Goal: Task Accomplishment & Management: Manage account settings

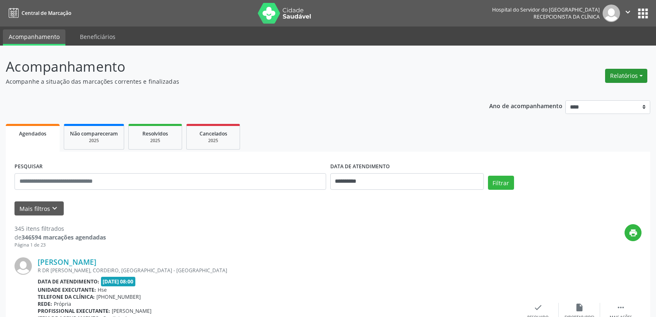
click at [632, 72] on button "Relatórios" at bounding box center [627, 76] width 42 height 14
click at [635, 74] on button "Relatórios" at bounding box center [627, 76] width 42 height 14
click at [597, 91] on link "Agendamentos" at bounding box center [603, 94] width 89 height 12
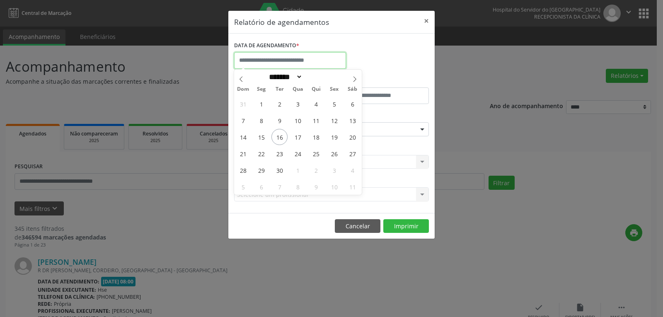
click at [293, 58] on input "text" at bounding box center [290, 60] width 112 height 17
click at [278, 130] on span "16" at bounding box center [279, 137] width 16 height 16
type input "**********"
click at [278, 130] on span "16" at bounding box center [279, 137] width 16 height 16
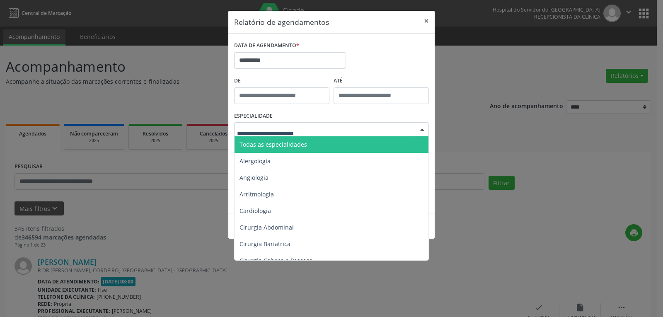
click at [277, 143] on span "Todas as especialidades" at bounding box center [273, 144] width 68 height 8
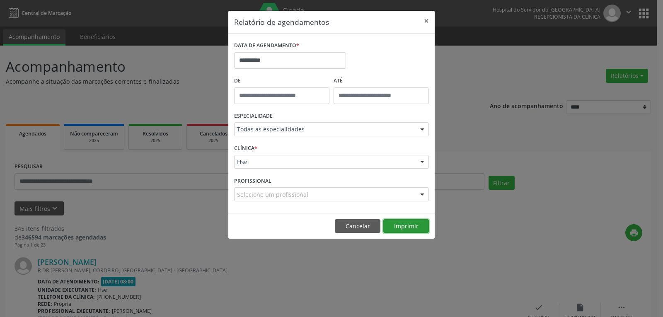
click at [413, 221] on button "Imprimir" at bounding box center [406, 226] width 46 height 14
click at [427, 21] on button "×" at bounding box center [426, 21] width 17 height 20
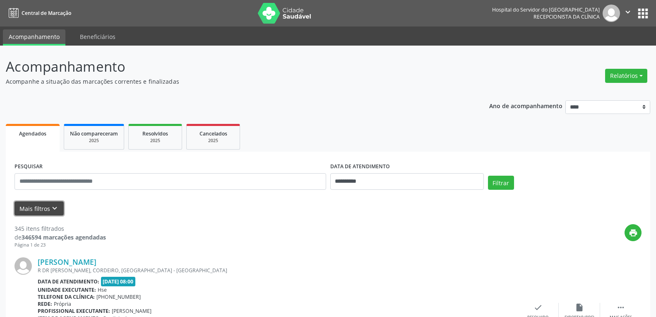
click at [41, 208] on button "Mais filtros keyboard_arrow_down" at bounding box center [38, 208] width 49 height 14
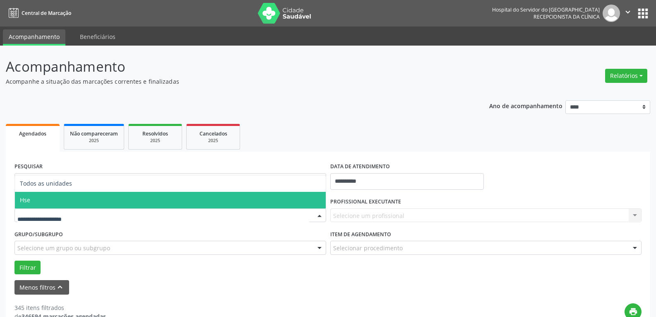
click at [58, 200] on span "Hse" at bounding box center [170, 200] width 311 height 17
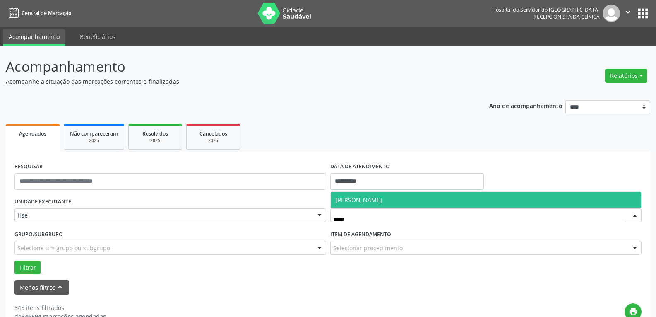
type input "******"
click at [407, 199] on span "[PERSON_NAME]" at bounding box center [486, 200] width 311 height 17
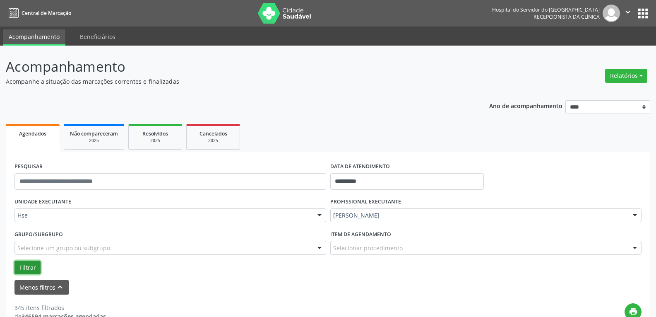
click at [19, 267] on button "Filtrar" at bounding box center [27, 268] width 26 height 14
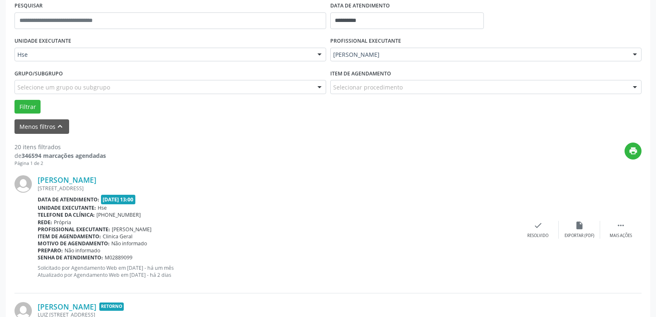
scroll to position [166, 0]
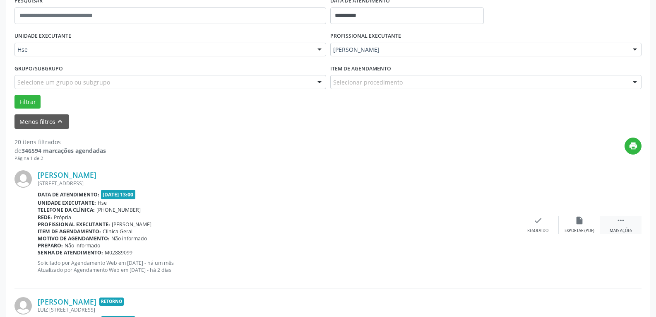
click at [627, 220] on div " Mais ações" at bounding box center [621, 225] width 41 height 18
click at [597, 221] on div "alarm_off Não compareceu" at bounding box center [579, 225] width 41 height 18
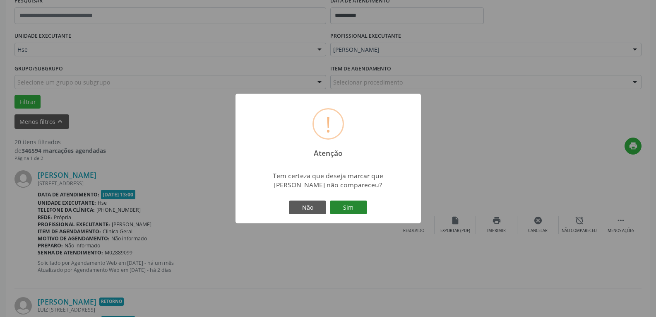
click at [355, 201] on button "Sim" at bounding box center [348, 207] width 37 height 14
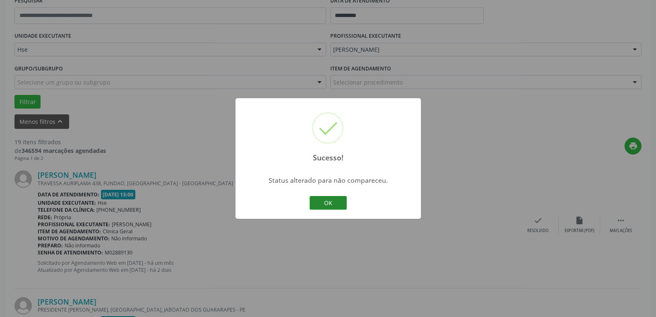
click at [320, 204] on button "OK" at bounding box center [328, 203] width 37 height 14
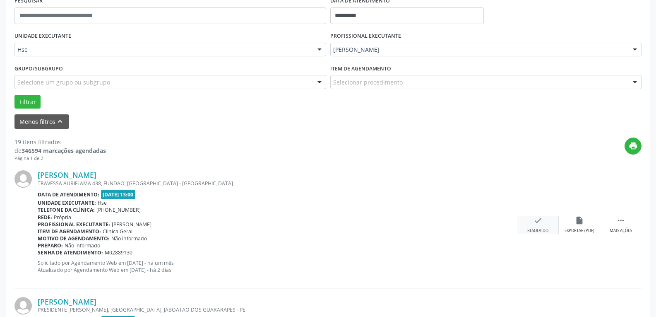
click at [544, 225] on div "check Resolvido" at bounding box center [538, 225] width 41 height 18
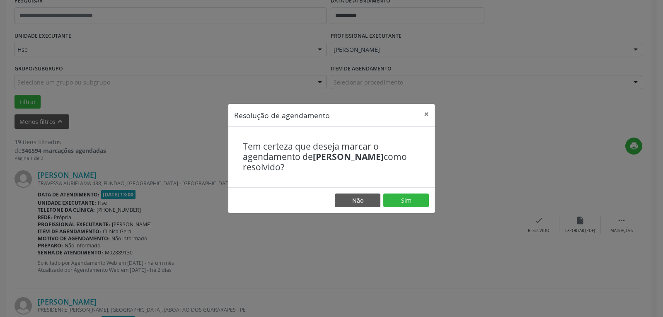
drag, startPoint x: 421, startPoint y: 187, endPoint x: 412, endPoint y: 192, distance: 10.0
click at [420, 189] on div "Resolução de agendamento × Tem certeza que deseja marcar o agendamento de [PERS…" at bounding box center [331, 159] width 207 height 110
click at [406, 198] on button "Sim" at bounding box center [406, 200] width 46 height 14
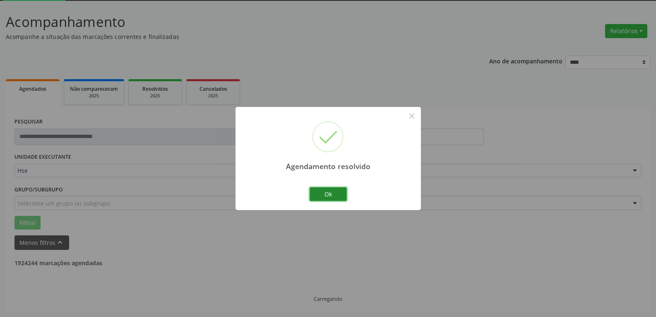
click at [319, 189] on button "Ok" at bounding box center [328, 194] width 37 height 14
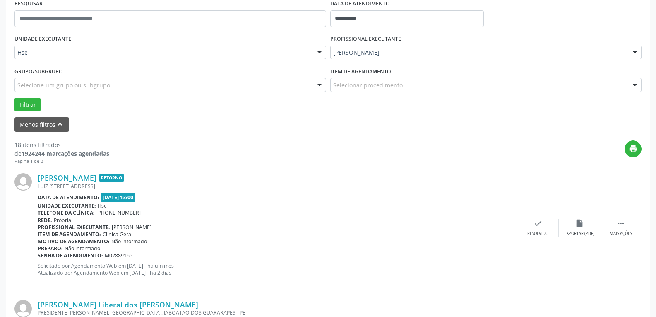
scroll to position [169, 0]
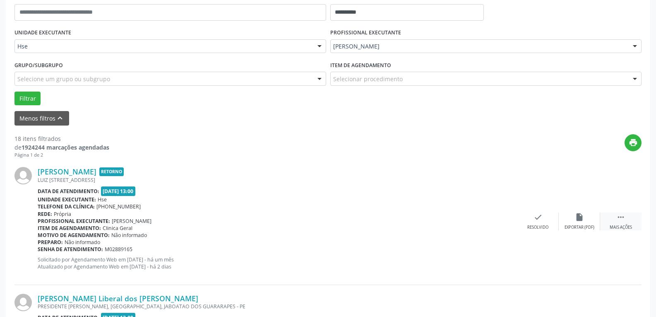
click at [628, 224] on div "Mais ações" at bounding box center [621, 227] width 22 height 6
click at [586, 222] on div "alarm_off Não compareceu" at bounding box center [579, 221] width 41 height 18
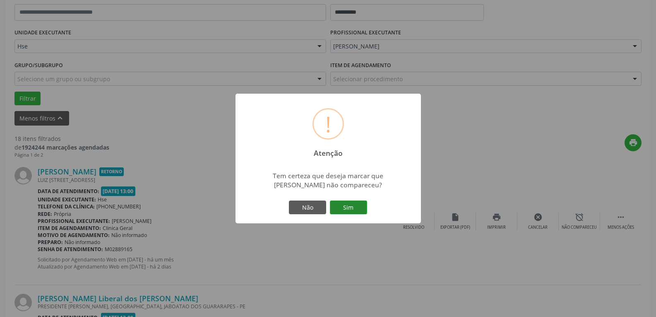
click at [352, 202] on button "Sim" at bounding box center [348, 207] width 37 height 14
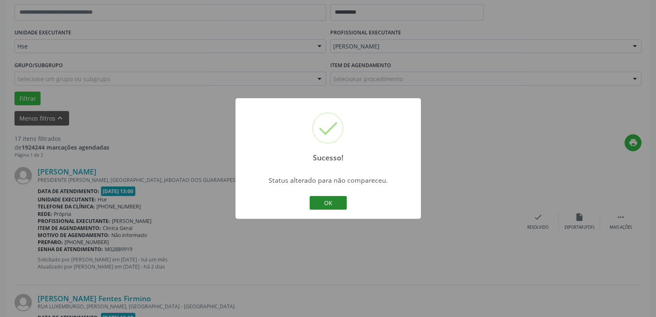
click at [331, 203] on button "OK" at bounding box center [328, 203] width 37 height 14
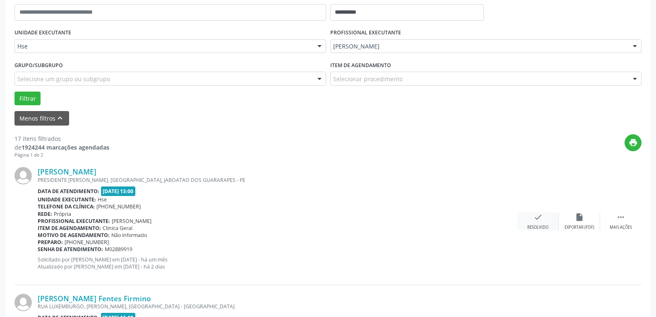
click at [543, 223] on div "check Resolvido" at bounding box center [538, 221] width 41 height 18
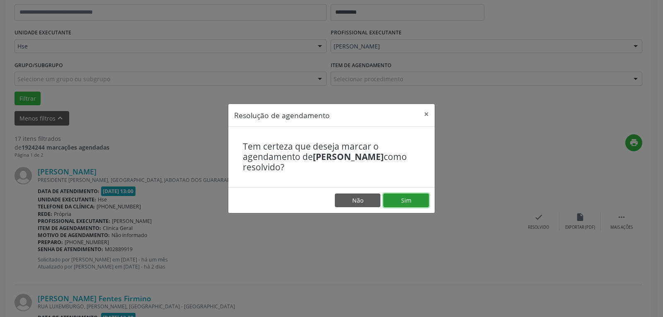
click at [419, 197] on button "Sim" at bounding box center [406, 200] width 46 height 14
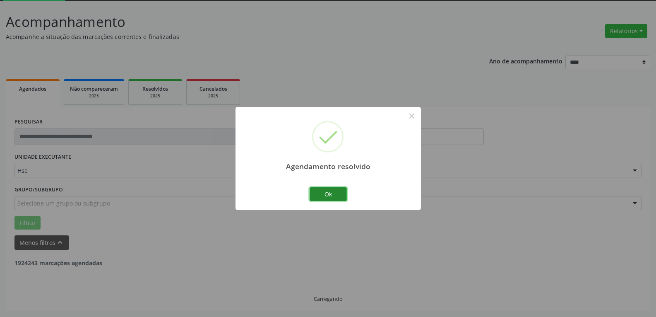
click at [326, 193] on button "Ok" at bounding box center [328, 194] width 37 height 14
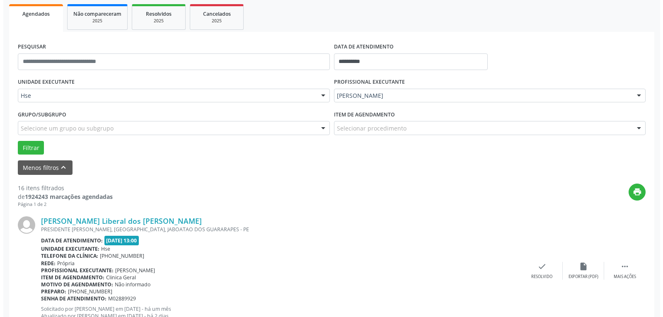
scroll to position [128, 0]
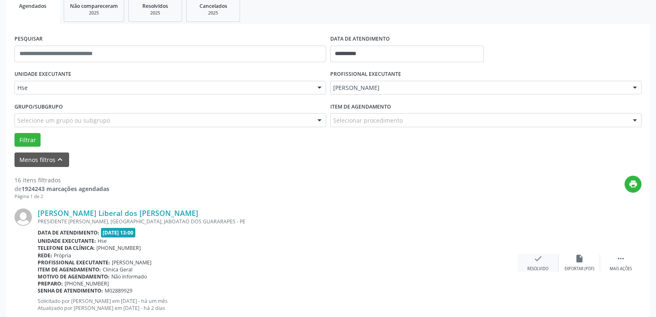
click at [541, 265] on div "check Resolvido" at bounding box center [538, 263] width 41 height 18
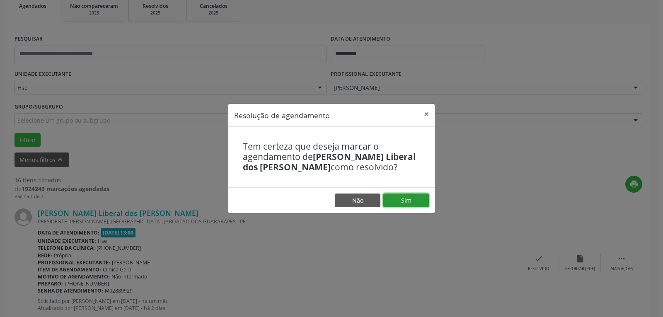
click at [416, 200] on button "Sim" at bounding box center [406, 200] width 46 height 14
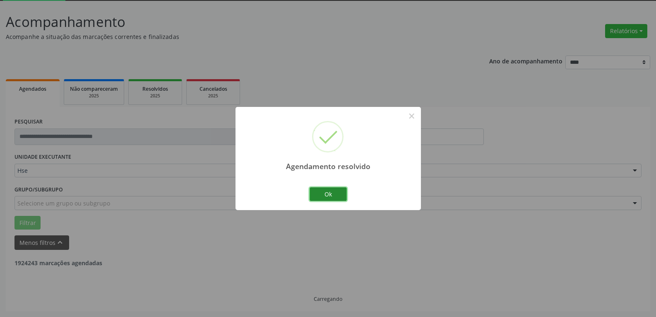
click at [317, 197] on button "Ok" at bounding box center [328, 194] width 37 height 14
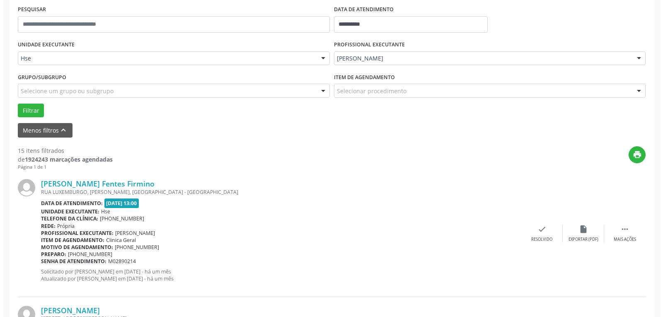
scroll to position [169, 0]
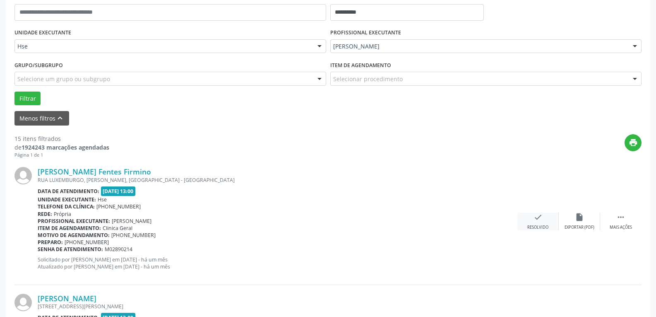
click at [548, 223] on div "check Resolvido" at bounding box center [538, 221] width 41 height 18
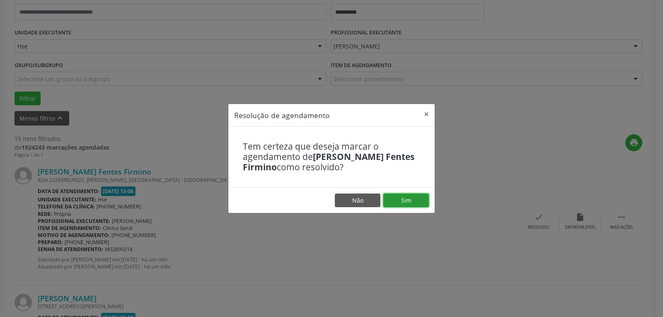
click at [399, 197] on button "Sim" at bounding box center [406, 200] width 46 height 14
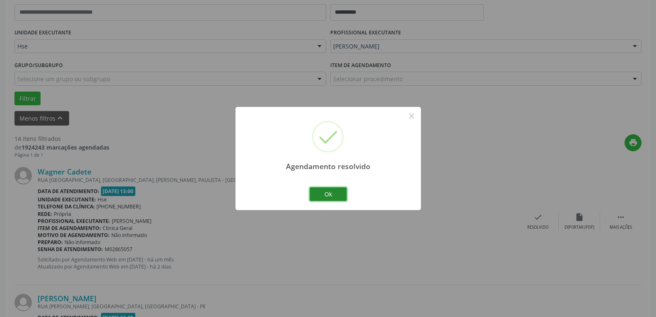
click at [337, 198] on button "Ok" at bounding box center [328, 194] width 37 height 14
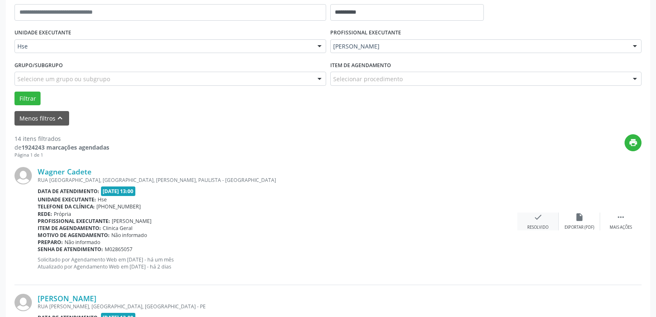
click at [538, 223] on div "check Resolvido" at bounding box center [538, 221] width 41 height 18
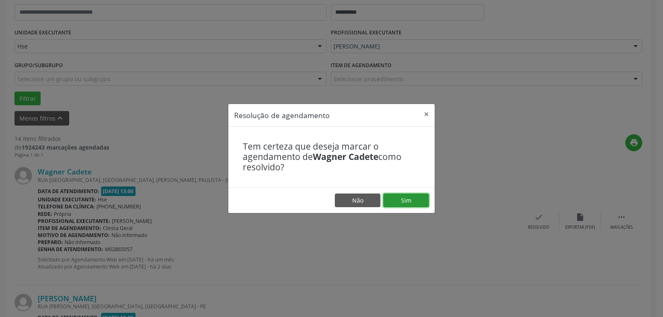
click at [418, 203] on button "Sim" at bounding box center [406, 200] width 46 height 14
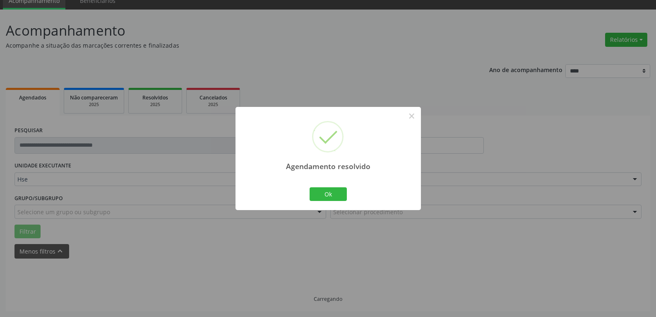
scroll to position [45, 0]
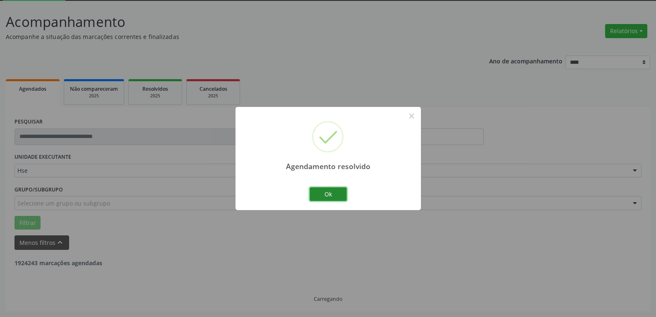
click at [321, 191] on button "Ok" at bounding box center [328, 194] width 37 height 14
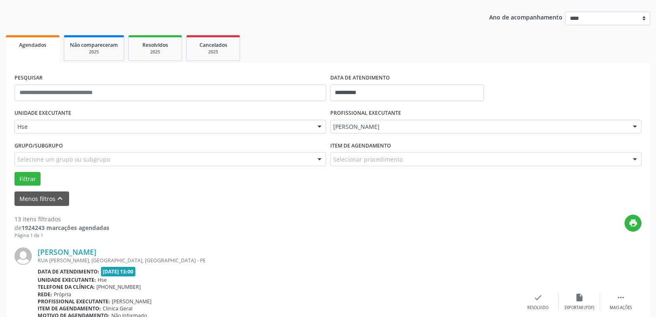
scroll to position [169, 0]
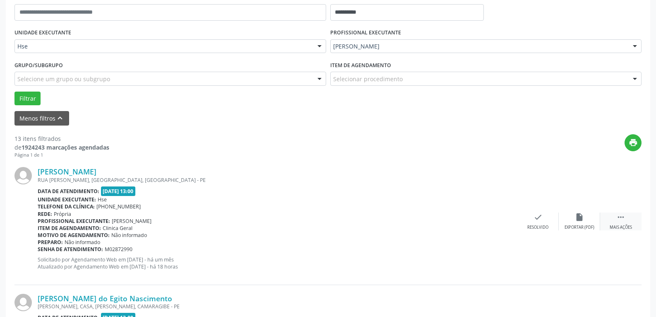
click at [616, 217] on div " Mais ações" at bounding box center [621, 221] width 41 height 18
click at [581, 219] on icon "alarm_off" at bounding box center [579, 216] width 9 height 9
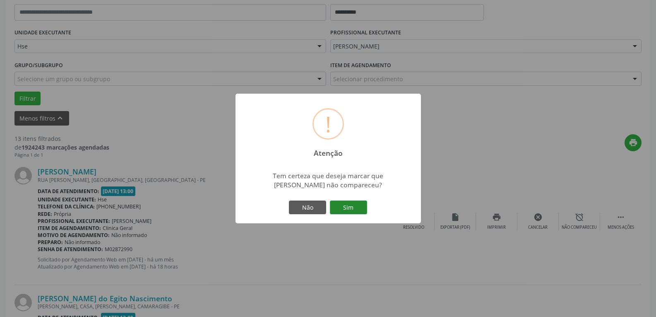
click at [346, 207] on button "Sim" at bounding box center [348, 207] width 37 height 14
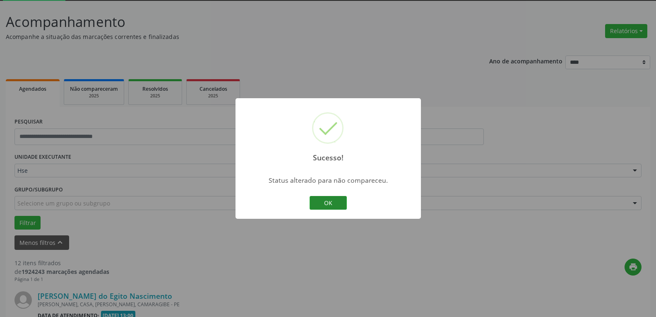
click at [320, 204] on button "OK" at bounding box center [328, 203] width 37 height 14
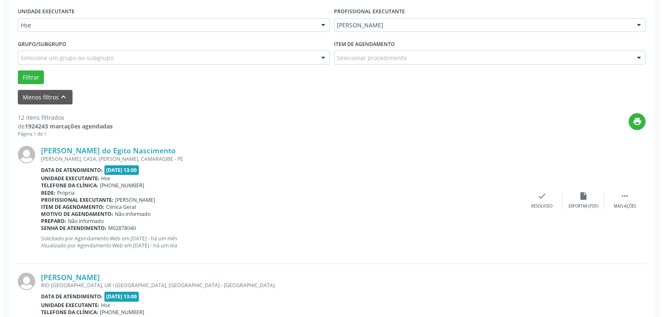
scroll to position [210, 0]
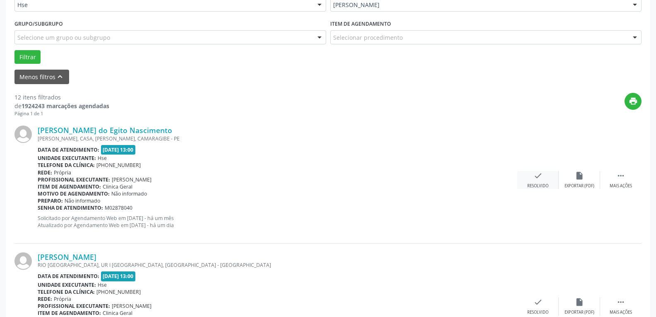
click at [538, 178] on icon "check" at bounding box center [538, 175] width 9 height 9
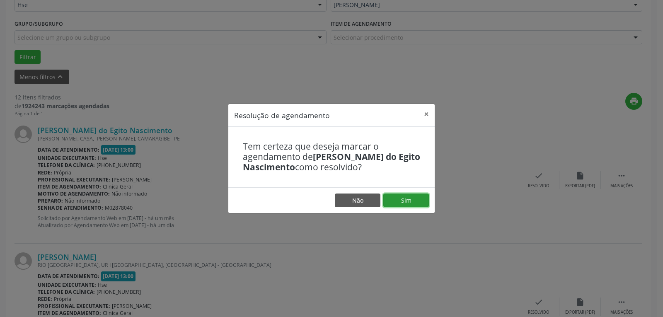
click at [408, 198] on button "Sim" at bounding box center [406, 200] width 46 height 14
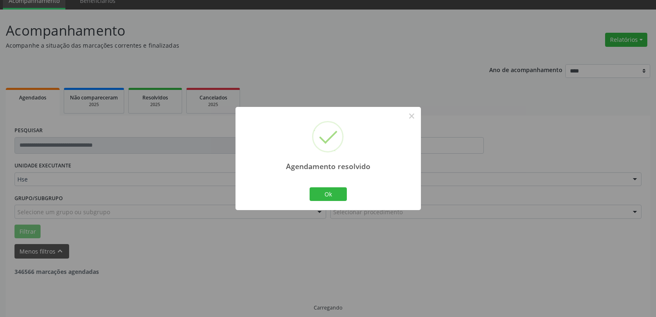
scroll to position [45, 0]
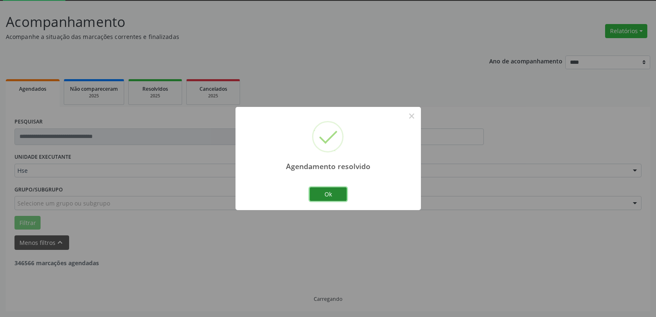
click at [324, 193] on button "Ok" at bounding box center [328, 194] width 37 height 14
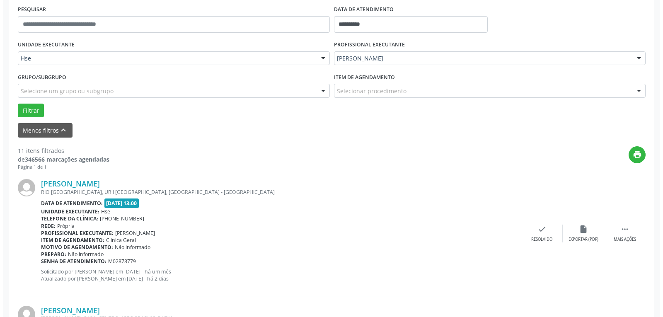
scroll to position [169, 0]
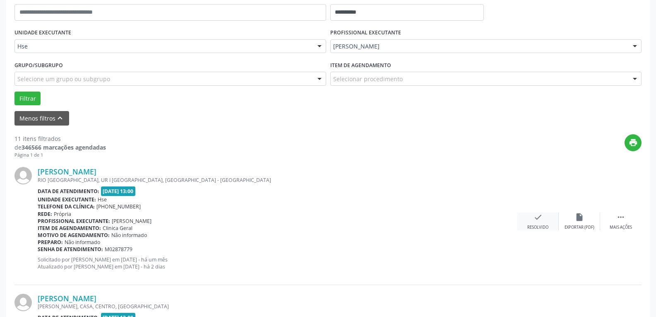
click at [533, 227] on div "Resolvido" at bounding box center [538, 227] width 21 height 6
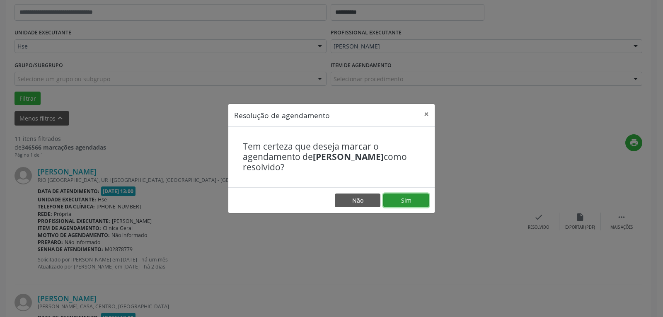
click at [422, 202] on button "Sim" at bounding box center [406, 200] width 46 height 14
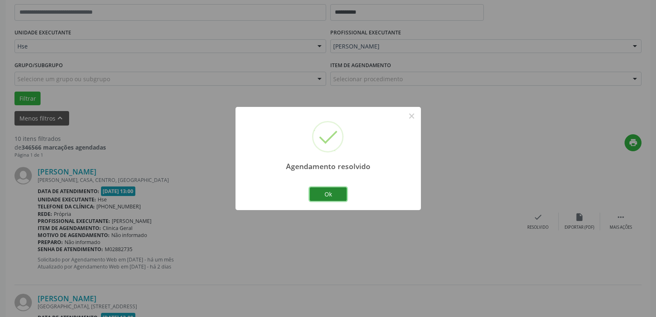
click at [337, 191] on button "Ok" at bounding box center [328, 194] width 37 height 14
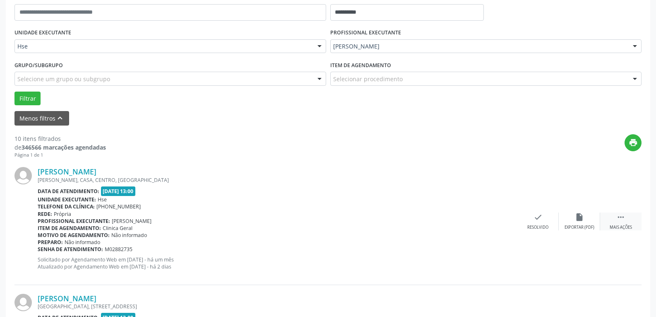
click at [616, 219] on div " Mais ações" at bounding box center [621, 221] width 41 height 18
click at [570, 219] on div "alarm_off Não compareceu" at bounding box center [579, 221] width 41 height 18
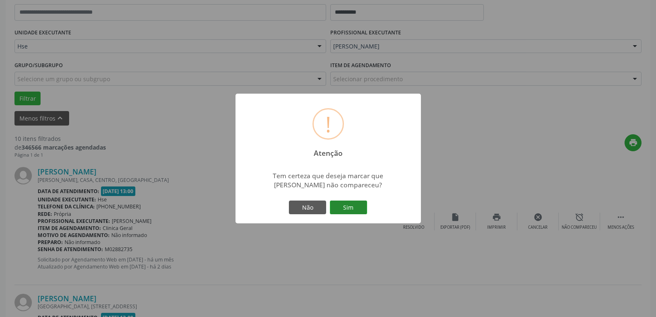
click at [353, 208] on button "Sim" at bounding box center [348, 207] width 37 height 14
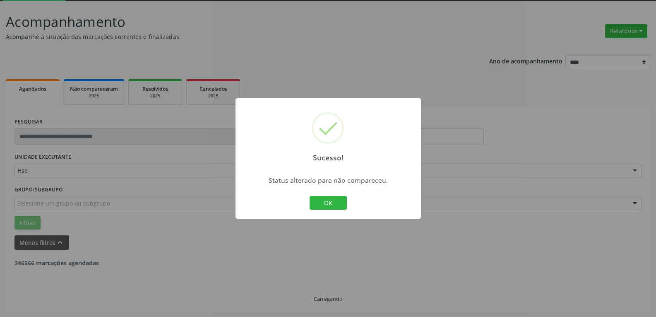
click at [337, 204] on button "OK" at bounding box center [328, 203] width 37 height 14
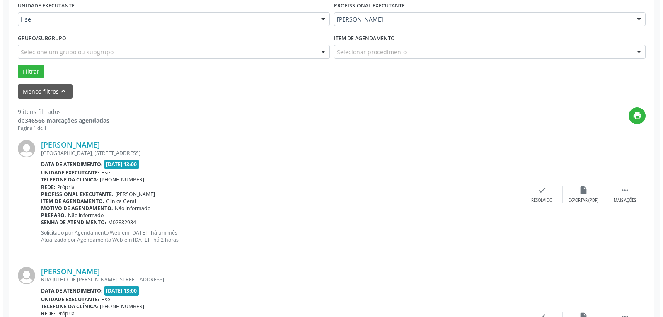
scroll to position [210, 0]
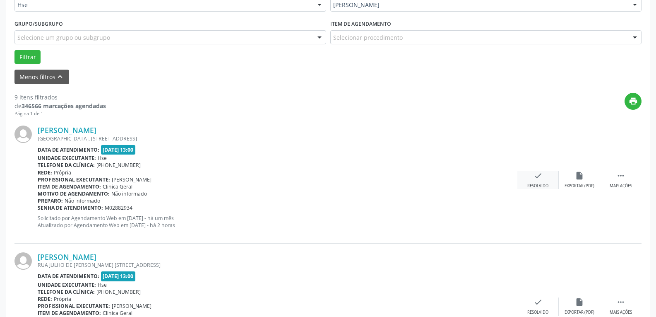
click at [542, 186] on div "Resolvido" at bounding box center [538, 186] width 21 height 6
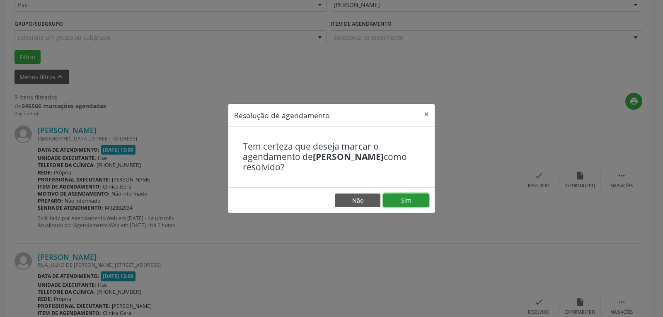
click at [410, 201] on button "Sim" at bounding box center [406, 200] width 46 height 14
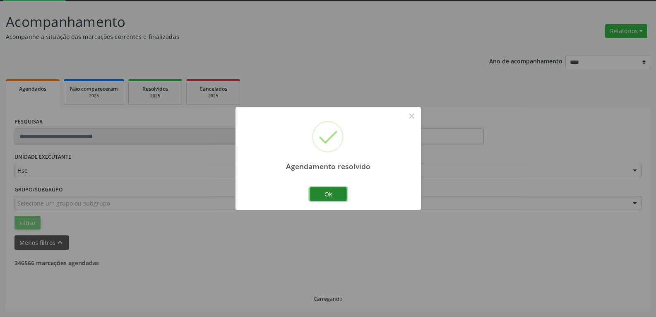
click at [338, 193] on button "Ok" at bounding box center [328, 194] width 37 height 14
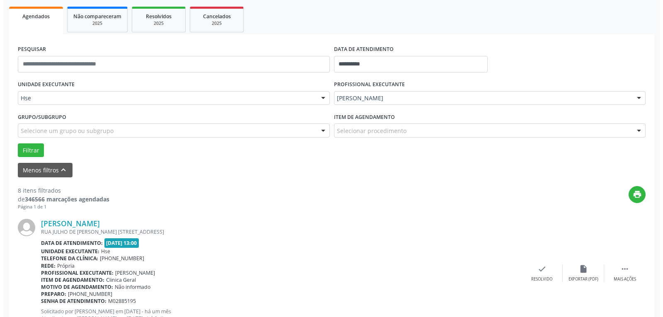
scroll to position [128, 0]
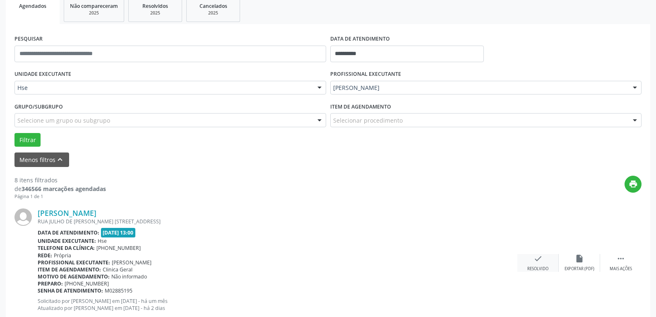
click at [536, 260] on icon "check" at bounding box center [538, 258] width 9 height 9
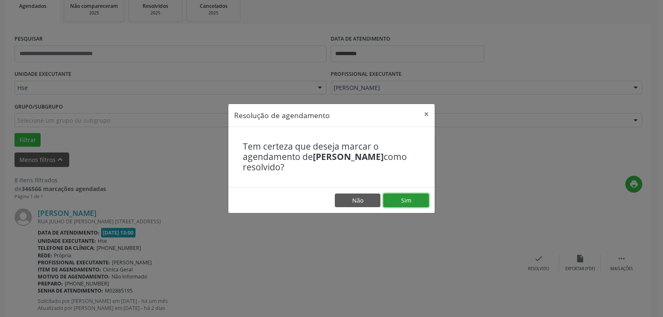
click at [422, 198] on button "Sim" at bounding box center [406, 200] width 46 height 14
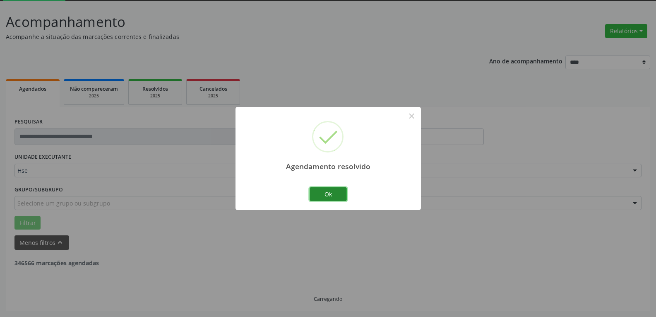
click at [337, 193] on button "Ok" at bounding box center [328, 194] width 37 height 14
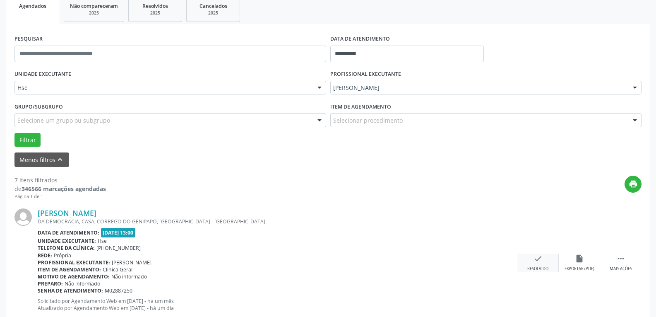
click at [536, 260] on icon "check" at bounding box center [538, 258] width 9 height 9
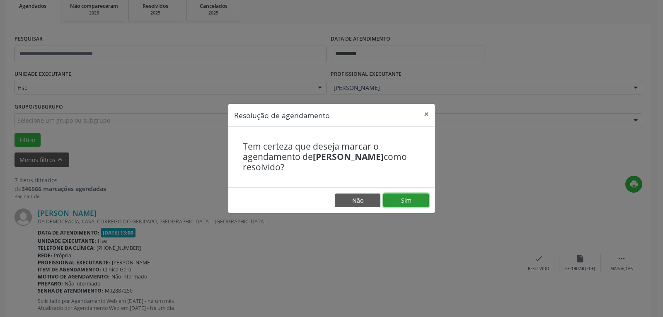
click at [418, 203] on button "Sim" at bounding box center [406, 200] width 46 height 14
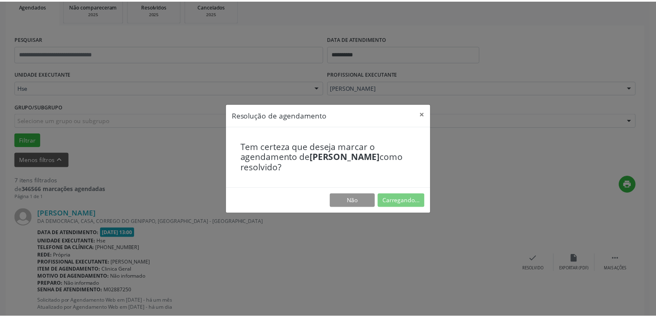
scroll to position [36, 0]
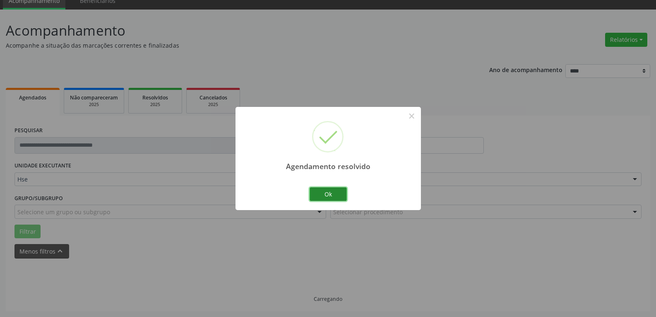
click at [343, 193] on button "Ok" at bounding box center [328, 194] width 37 height 14
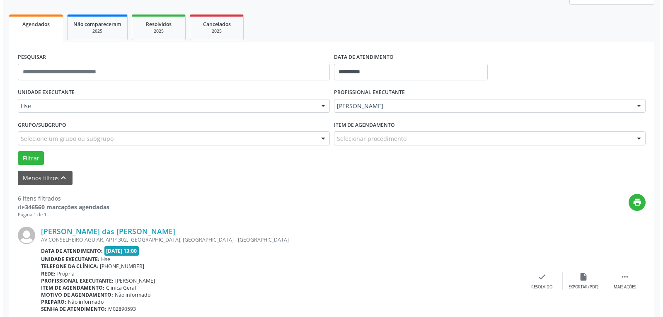
scroll to position [119, 0]
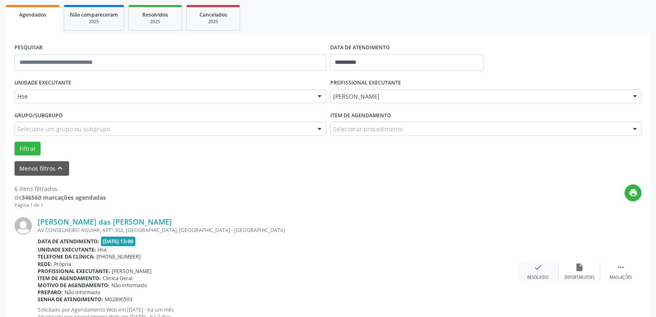
click at [539, 275] on div "Resolvido" at bounding box center [538, 278] width 21 height 6
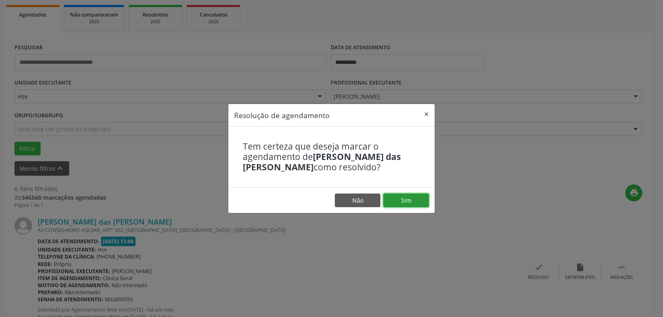
click at [415, 203] on button "Sim" at bounding box center [406, 200] width 46 height 14
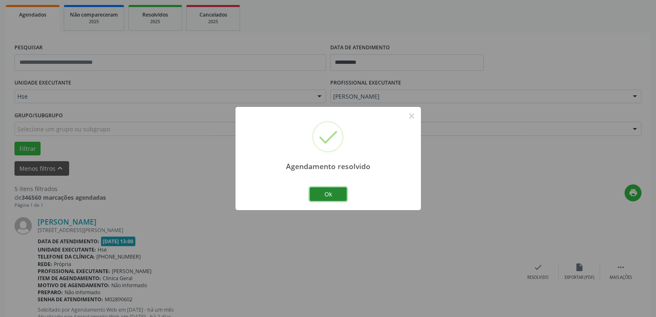
click at [337, 191] on button "Ok" at bounding box center [328, 194] width 37 height 14
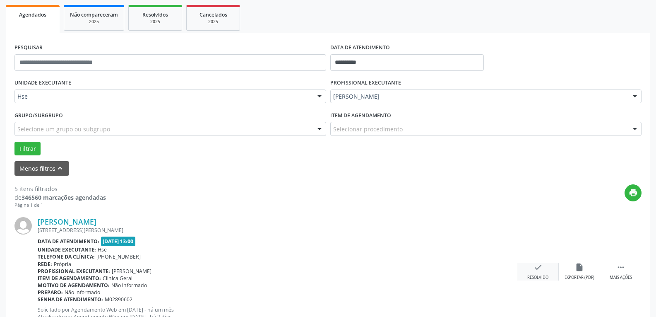
click at [546, 272] on div "check Resolvido" at bounding box center [538, 272] width 41 height 18
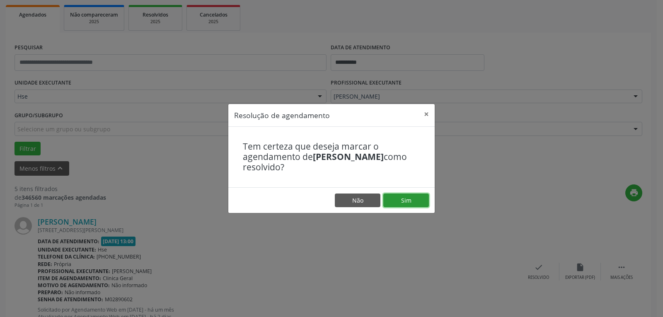
click at [398, 206] on button "Sim" at bounding box center [406, 200] width 46 height 14
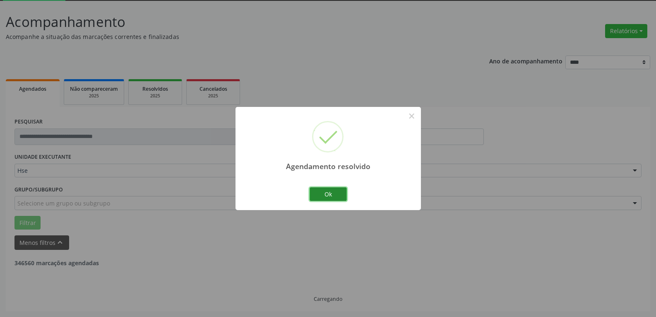
click at [324, 196] on button "Ok" at bounding box center [328, 194] width 37 height 14
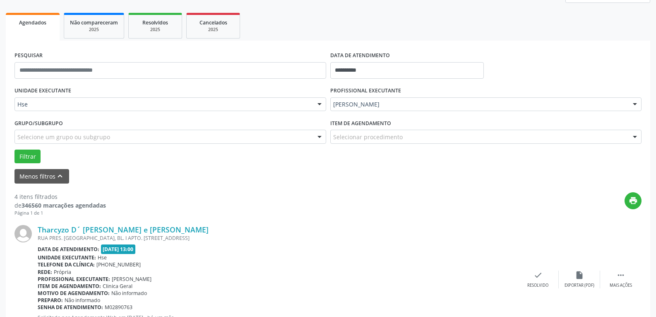
scroll to position [128, 0]
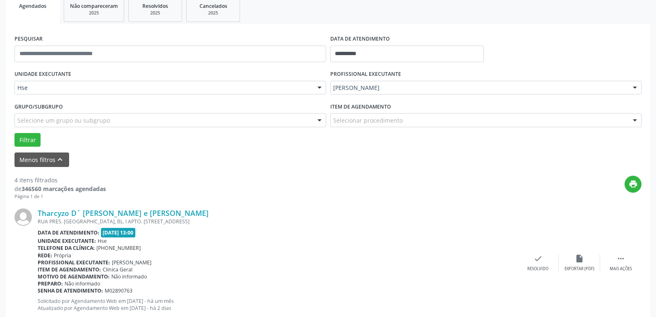
click at [619, 250] on div "Tharcyzo D´ [PERSON_NAME] e [PERSON_NAME] [GEOGRAPHIC_DATA]. [GEOGRAPHIC_DATA],…" at bounding box center [327, 263] width 627 height 126
click at [620, 258] on icon "" at bounding box center [621, 258] width 9 height 9
click at [562, 252] on div "Tharcyzo D´ [PERSON_NAME] e [PERSON_NAME] [GEOGRAPHIC_DATA]. [GEOGRAPHIC_DATA],…" at bounding box center [327, 263] width 627 height 126
click at [570, 260] on div "alarm_off Não compareceu" at bounding box center [579, 263] width 41 height 18
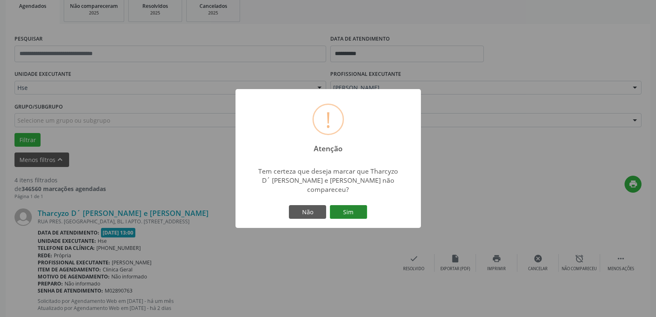
click at [336, 205] on button "Sim" at bounding box center [348, 212] width 37 height 14
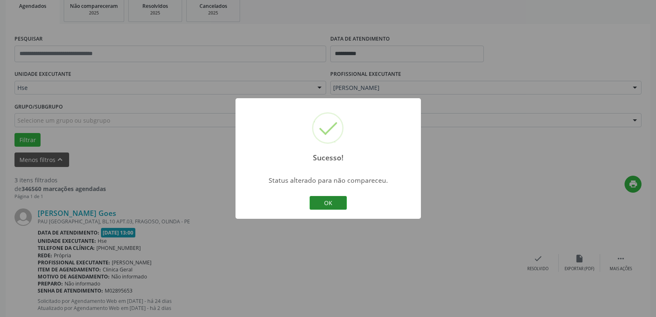
click at [339, 207] on button "OK" at bounding box center [328, 203] width 37 height 14
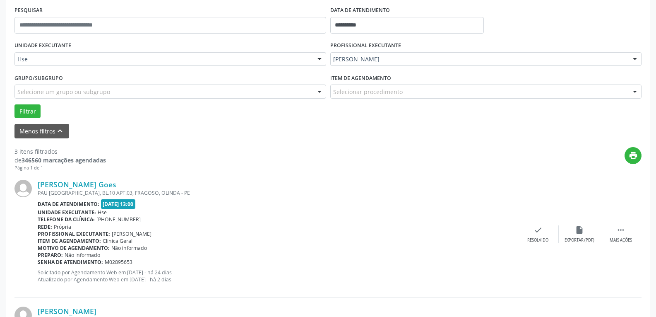
scroll to position [169, 0]
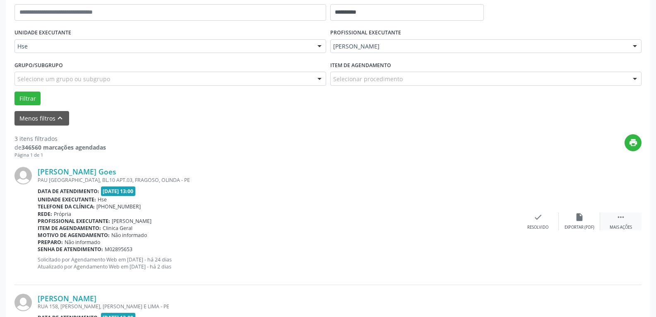
click at [633, 219] on div " Mais ações" at bounding box center [621, 221] width 41 height 18
click at [580, 218] on icon "alarm_off" at bounding box center [579, 216] width 9 height 9
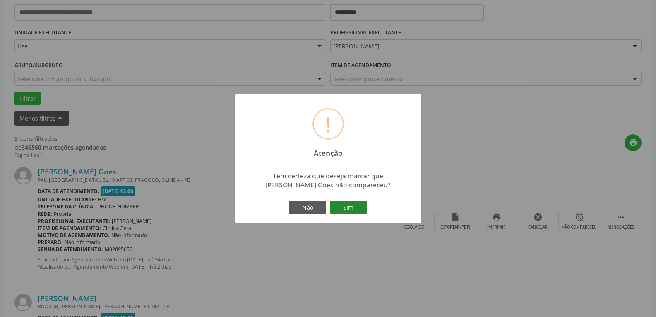
click at [362, 203] on button "Sim" at bounding box center [348, 207] width 37 height 14
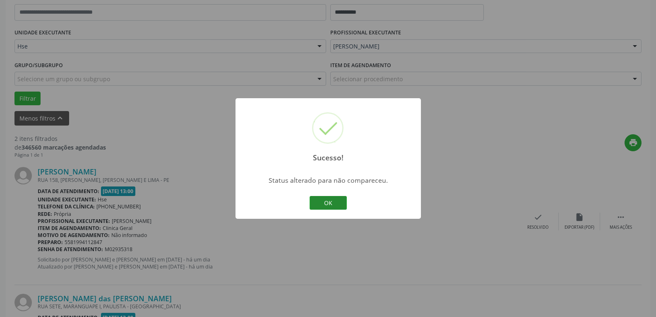
click at [328, 202] on button "OK" at bounding box center [328, 203] width 37 height 14
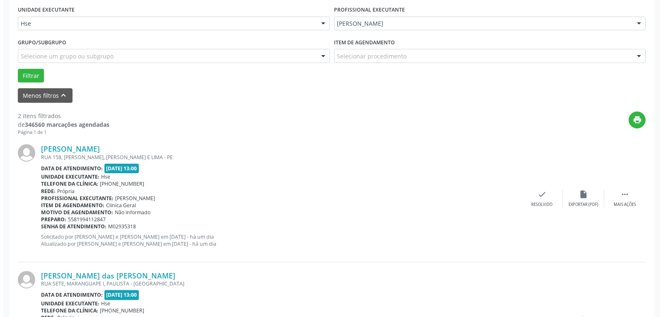
scroll to position [210, 0]
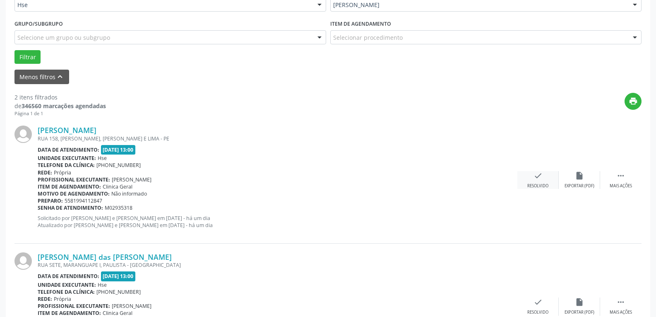
click at [531, 180] on div "check Resolvido" at bounding box center [538, 180] width 41 height 18
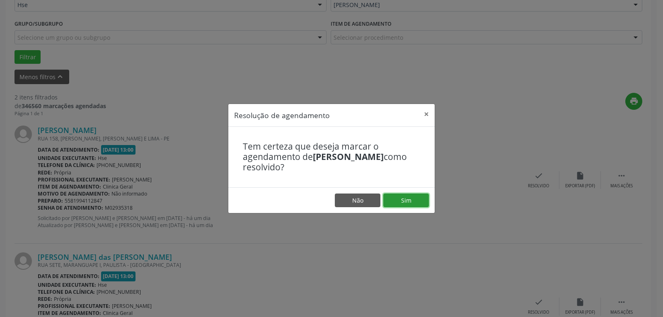
click at [428, 197] on button "Sim" at bounding box center [406, 200] width 46 height 14
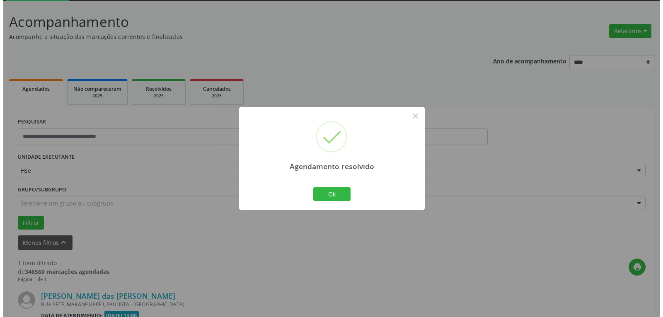
scroll to position [151, 0]
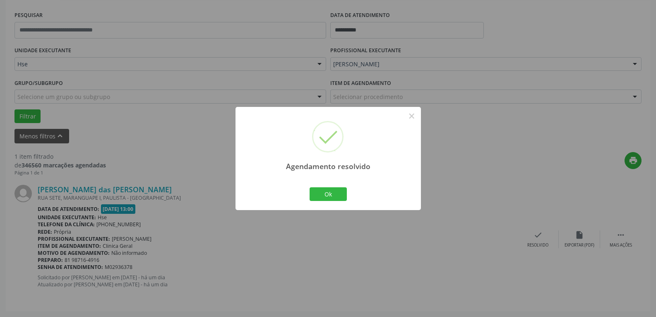
click at [348, 194] on div "Ok Cancel" at bounding box center [328, 193] width 41 height 17
click at [322, 193] on button "Ok" at bounding box center [328, 194] width 37 height 14
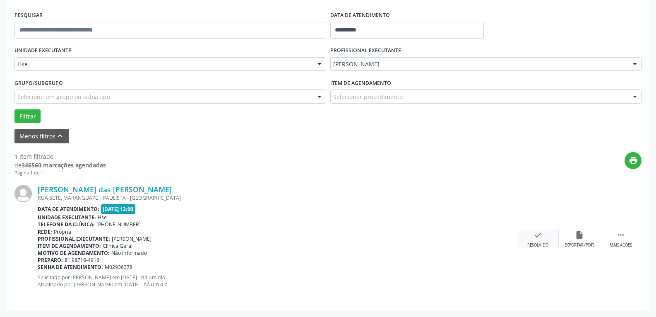
click at [536, 239] on icon "check" at bounding box center [538, 234] width 9 height 9
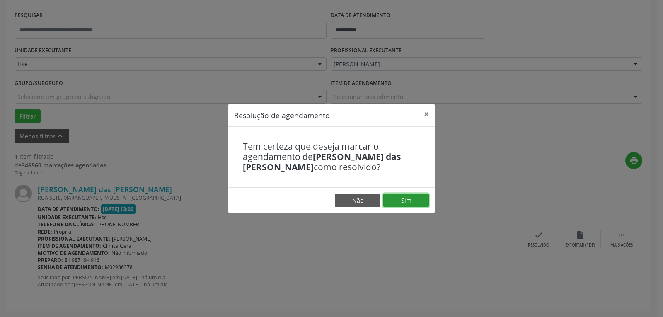
click at [420, 203] on button "Sim" at bounding box center [406, 200] width 46 height 14
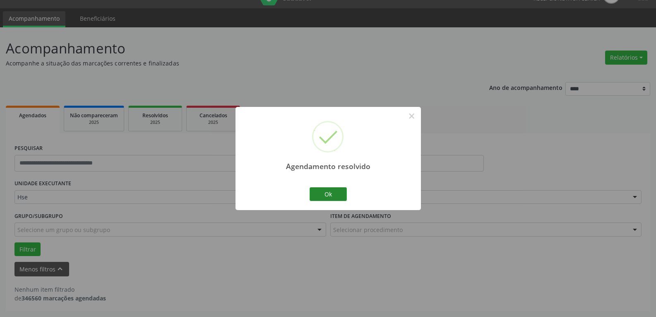
scroll to position [18, 0]
click at [337, 192] on button "Ok" at bounding box center [328, 194] width 37 height 14
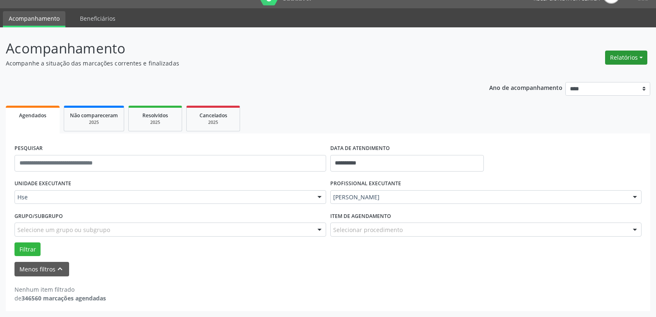
click at [617, 60] on button "Relatórios" at bounding box center [627, 58] width 42 height 14
click at [578, 77] on link "Agendamentos" at bounding box center [603, 76] width 89 height 12
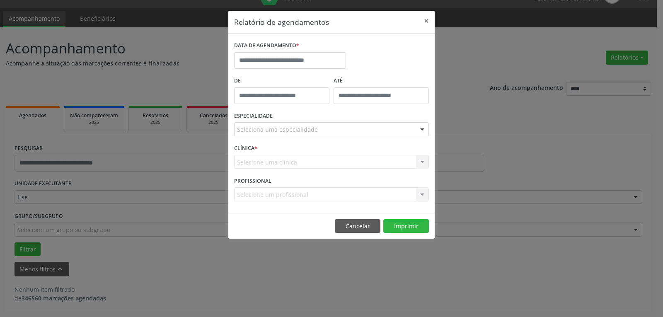
click at [288, 51] on label "DATA DE AGENDAMENTO *" at bounding box center [266, 45] width 65 height 13
click at [288, 56] on input "text" at bounding box center [290, 60] width 112 height 17
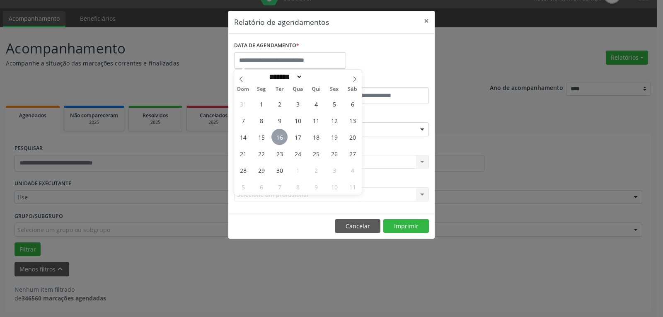
click at [285, 132] on span "16" at bounding box center [279, 137] width 16 height 16
type input "**********"
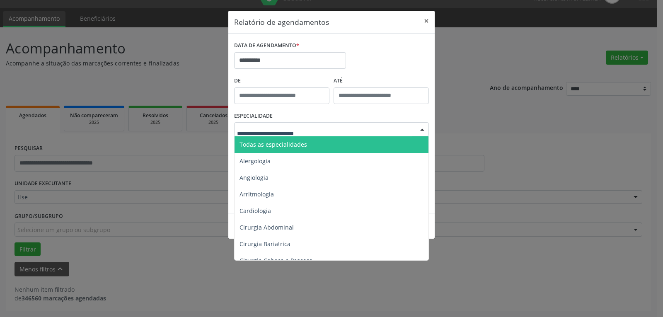
click at [280, 142] on span "Todas as especialidades" at bounding box center [273, 144] width 68 height 8
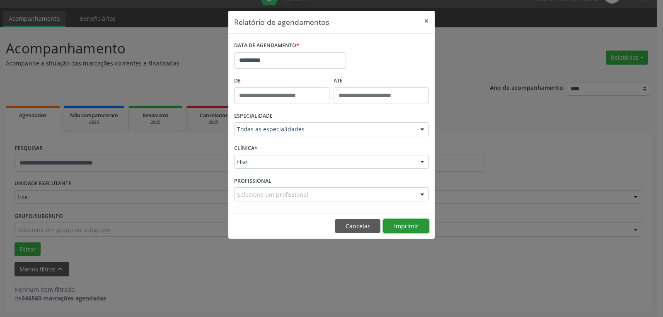
click at [397, 225] on button "Imprimir" at bounding box center [406, 226] width 46 height 14
click at [425, 20] on button "×" at bounding box center [426, 21] width 17 height 20
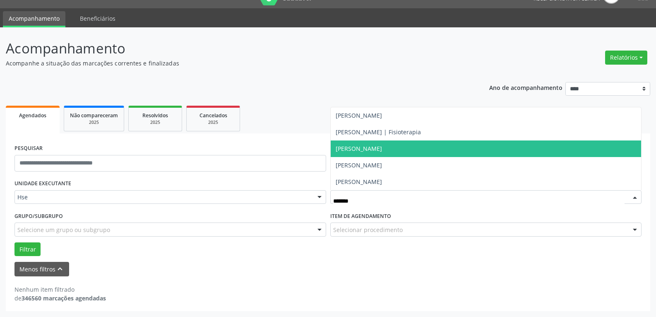
click at [382, 146] on span "[PERSON_NAME]" at bounding box center [359, 149] width 46 height 8
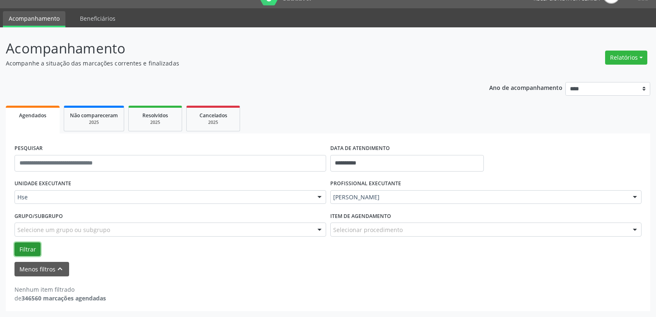
click at [21, 249] on button "Filtrar" at bounding box center [27, 249] width 26 height 14
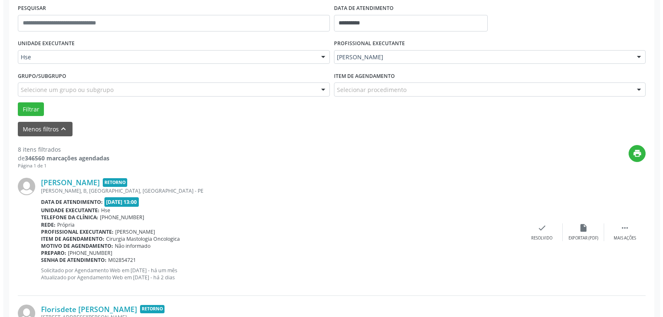
scroll to position [169, 0]
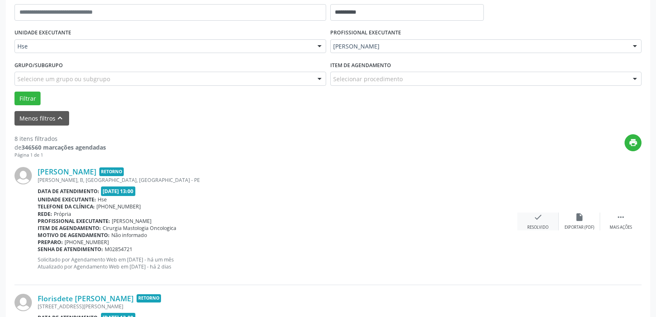
click at [538, 226] on div "Resolvido" at bounding box center [538, 227] width 21 height 6
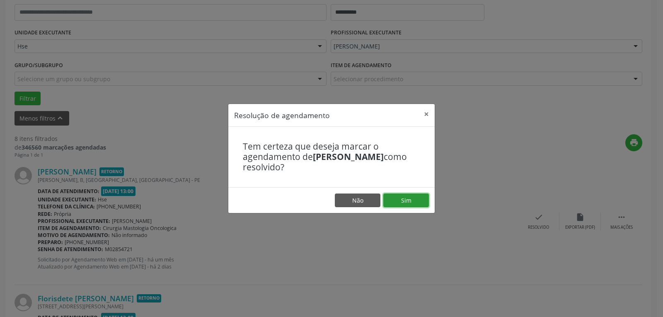
click at [403, 197] on button "Sim" at bounding box center [406, 200] width 46 height 14
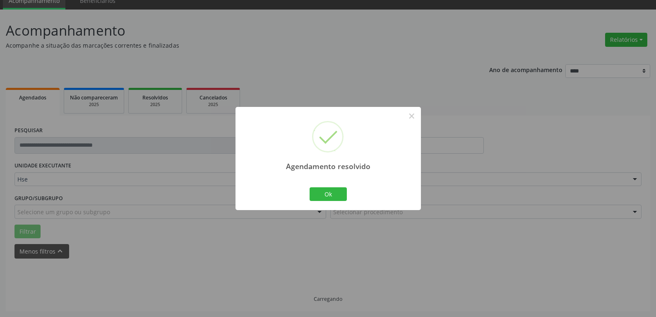
click at [309, 185] on div "Agendamento resolvido × Ok Cancel" at bounding box center [329, 158] width 186 height 103
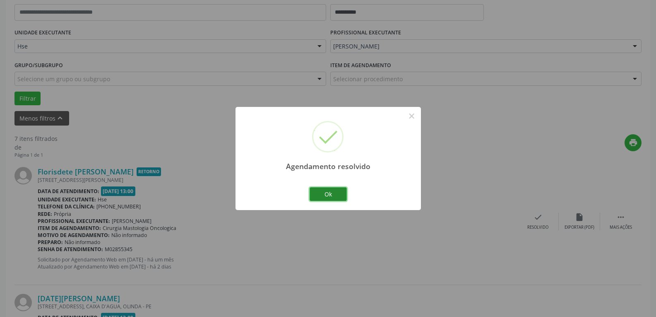
click at [321, 193] on button "Ok" at bounding box center [328, 194] width 37 height 14
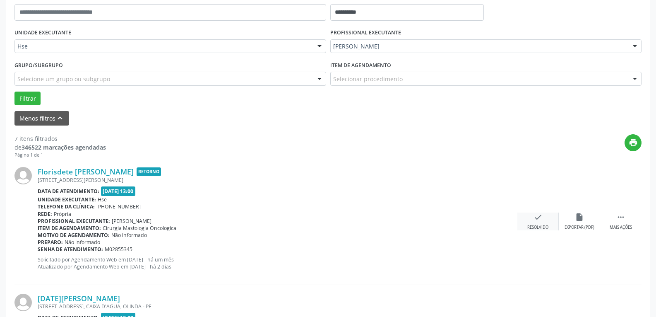
click at [543, 224] on div "check Resolvido" at bounding box center [538, 221] width 41 height 18
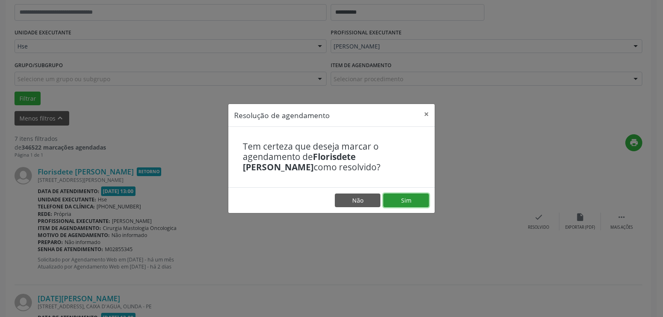
click at [412, 198] on button "Sim" at bounding box center [406, 200] width 46 height 14
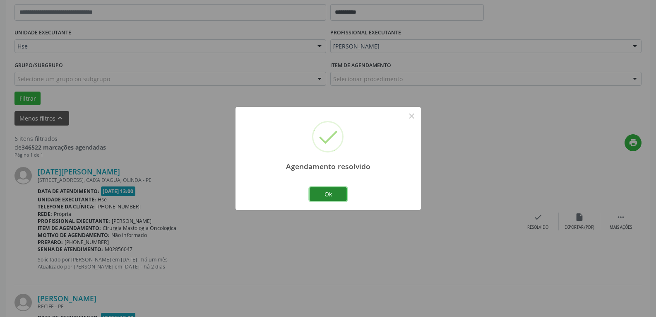
click at [323, 191] on button "Ok" at bounding box center [328, 194] width 37 height 14
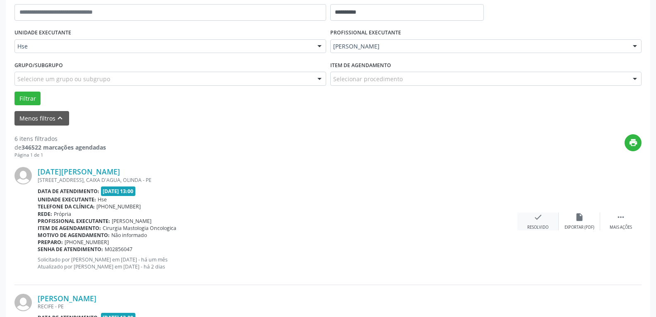
click at [529, 220] on div "check Resolvido" at bounding box center [538, 221] width 41 height 18
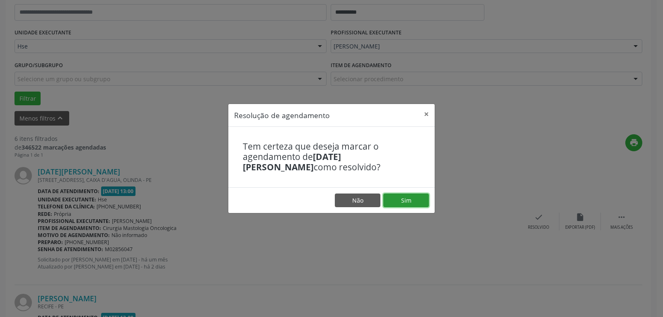
click at [417, 205] on button "Sim" at bounding box center [406, 200] width 46 height 14
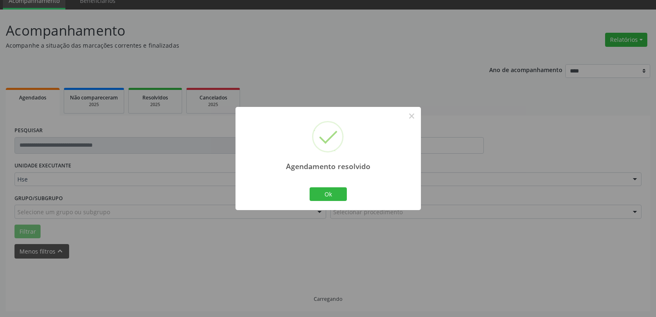
scroll to position [45, 0]
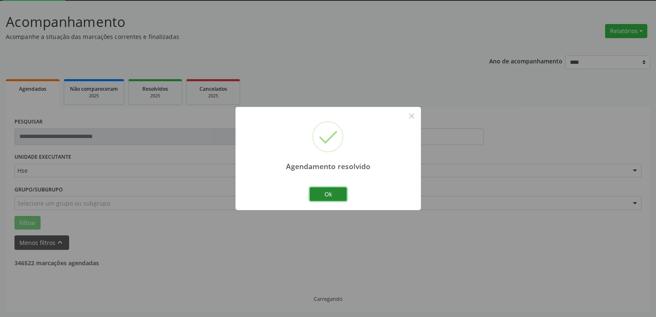
click at [320, 198] on button "Ok" at bounding box center [328, 194] width 37 height 14
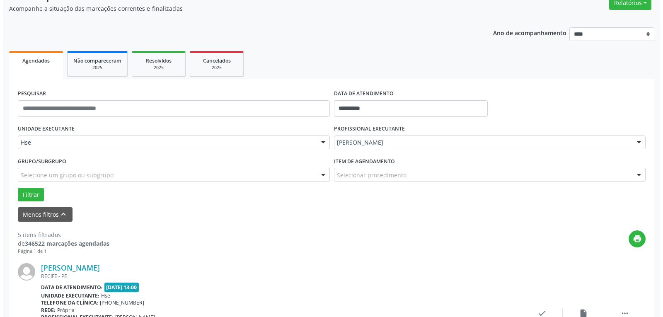
scroll to position [86, 0]
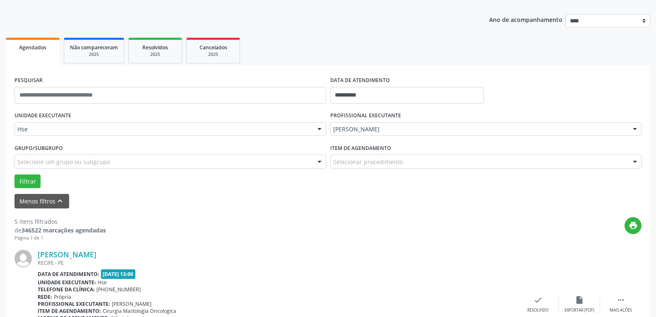
click at [541, 284] on div "[PERSON_NAME] [GEOGRAPHIC_DATA] - [GEOGRAPHIC_DATA] Data de atendimento: [DATE]…" at bounding box center [327, 304] width 627 height 126
click at [532, 302] on div "check Resolvido" at bounding box center [538, 304] width 41 height 18
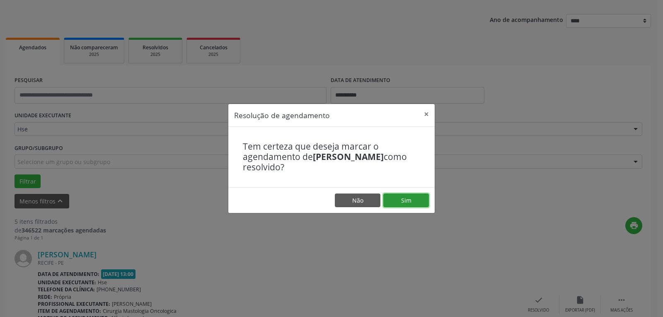
click at [413, 203] on button "Sim" at bounding box center [406, 200] width 46 height 14
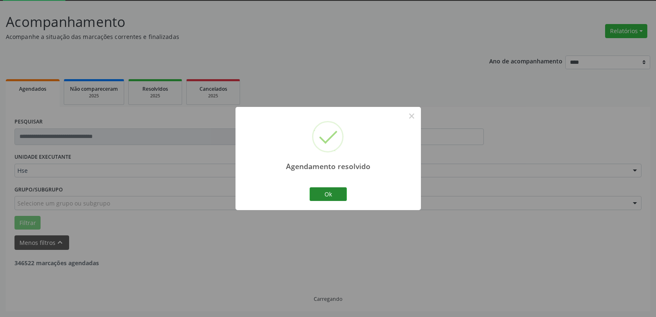
click at [322, 191] on div "Ok Cancel" at bounding box center [328, 193] width 41 height 17
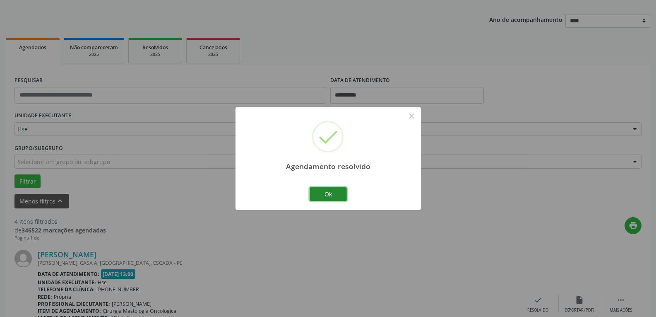
click at [324, 193] on button "Ok" at bounding box center [328, 194] width 37 height 14
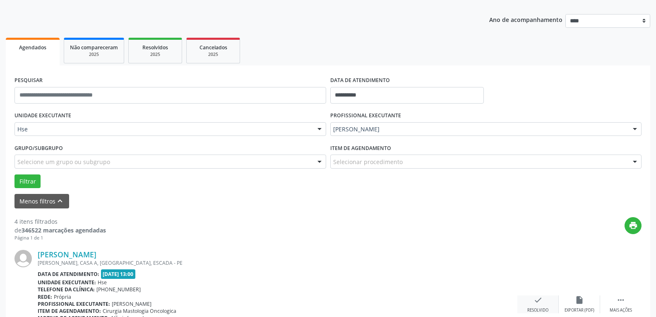
click at [541, 304] on icon "check" at bounding box center [538, 299] width 9 height 9
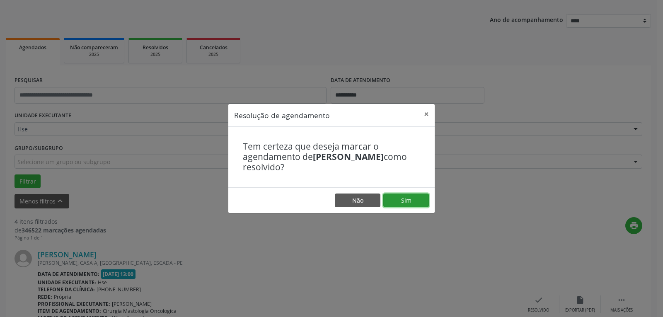
click at [415, 203] on button "Sim" at bounding box center [406, 200] width 46 height 14
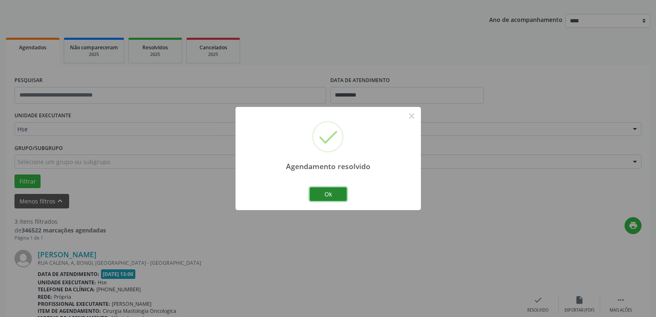
click at [328, 192] on button "Ok" at bounding box center [328, 194] width 37 height 14
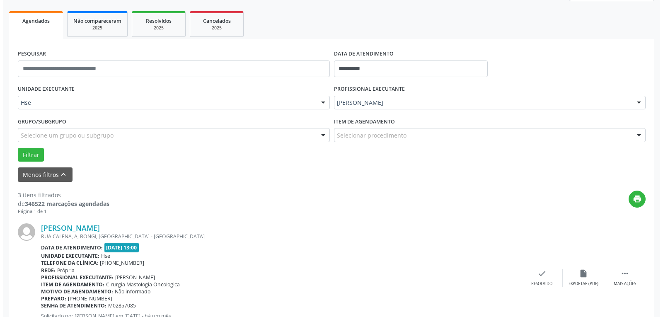
scroll to position [169, 0]
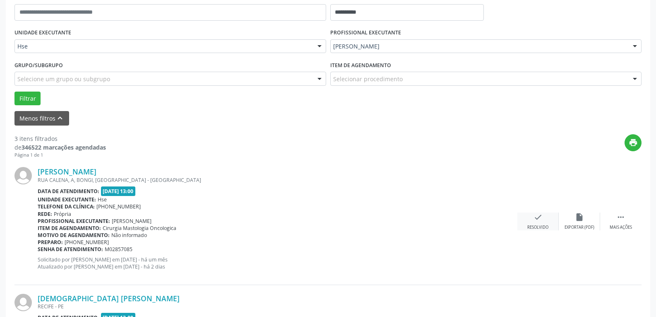
click at [543, 221] on icon "check" at bounding box center [538, 216] width 9 height 9
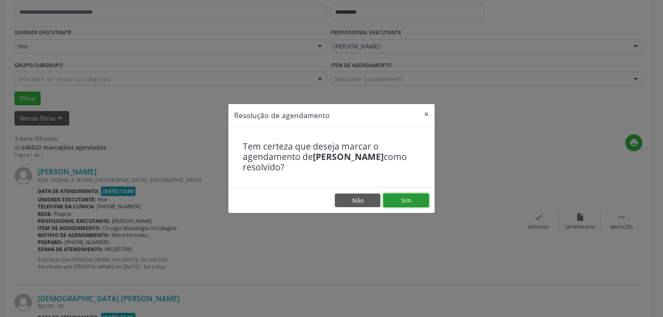
click at [402, 202] on button "Sim" at bounding box center [406, 200] width 46 height 14
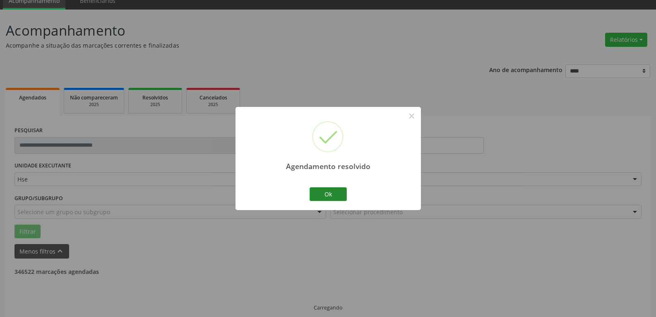
scroll to position [45, 0]
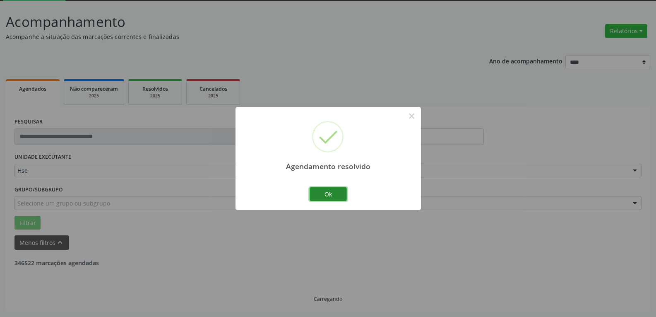
click at [328, 188] on button "Ok" at bounding box center [328, 194] width 37 height 14
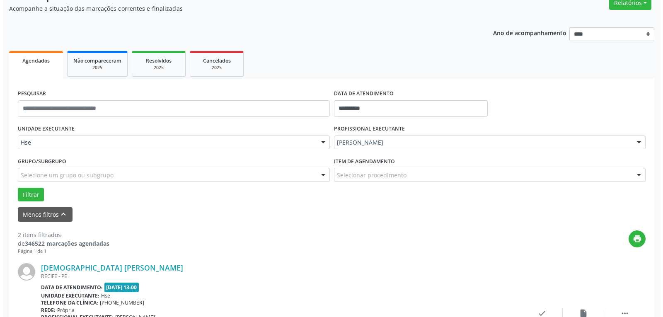
scroll to position [86, 0]
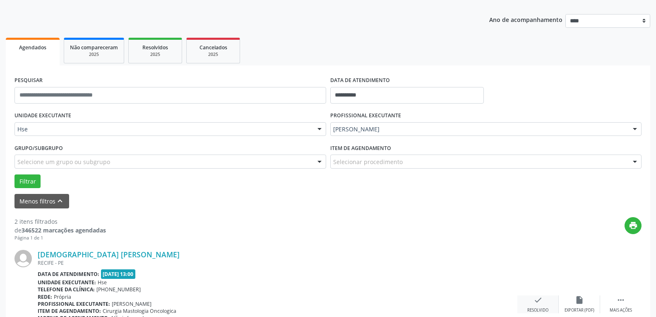
click at [538, 309] on div "Resolvido" at bounding box center [538, 310] width 21 height 6
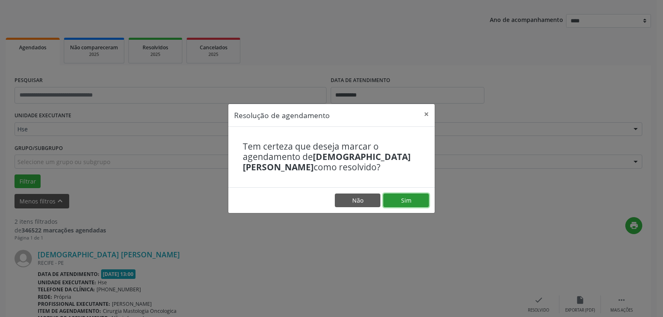
click at [419, 203] on button "Sim" at bounding box center [406, 200] width 46 height 14
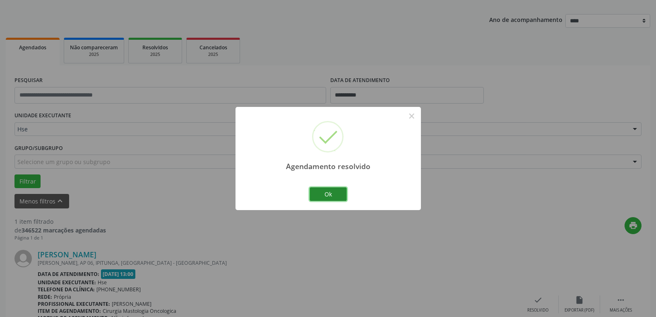
click at [331, 198] on button "Ok" at bounding box center [328, 194] width 37 height 14
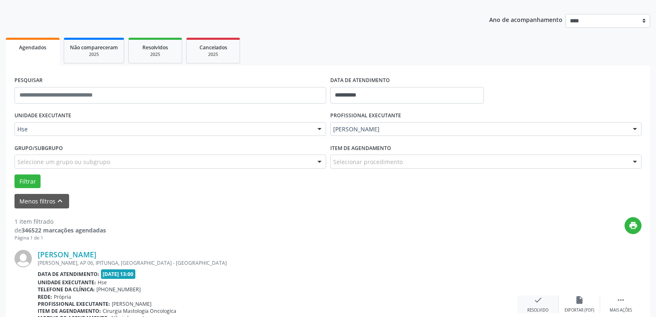
click at [540, 303] on icon "check" at bounding box center [538, 299] width 9 height 9
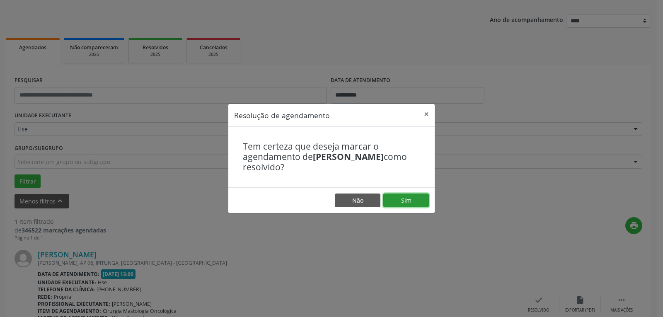
click at [398, 198] on button "Sim" at bounding box center [406, 200] width 46 height 14
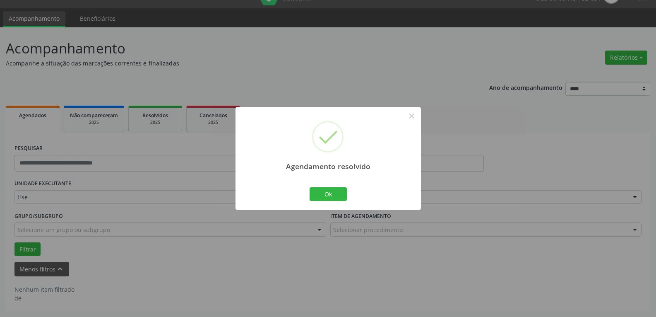
scroll to position [18, 0]
click at [304, 187] on div "Agendamento resolvido × Ok Cancel" at bounding box center [329, 158] width 186 height 103
click at [319, 191] on button "Ok" at bounding box center [328, 194] width 37 height 14
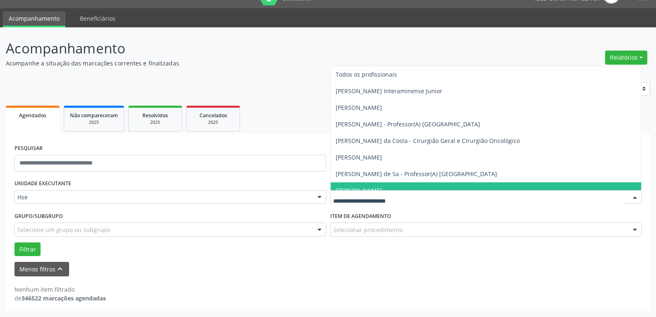
click at [443, 192] on div at bounding box center [487, 197] width 312 height 14
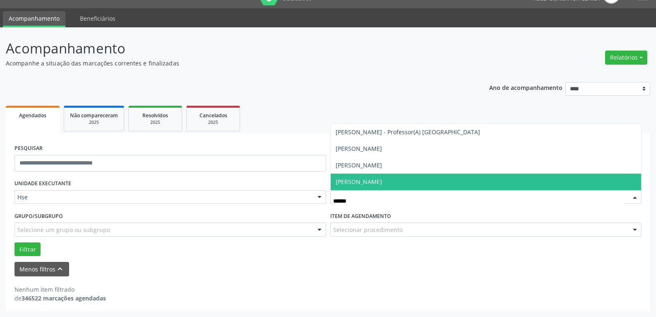
type input "*******"
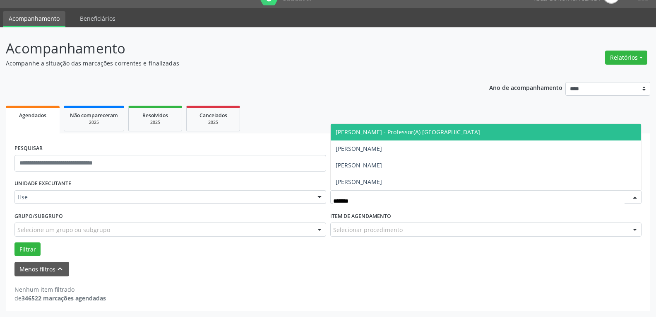
click at [400, 133] on span "[PERSON_NAME] - Professor(A) [GEOGRAPHIC_DATA]" at bounding box center [408, 132] width 145 height 8
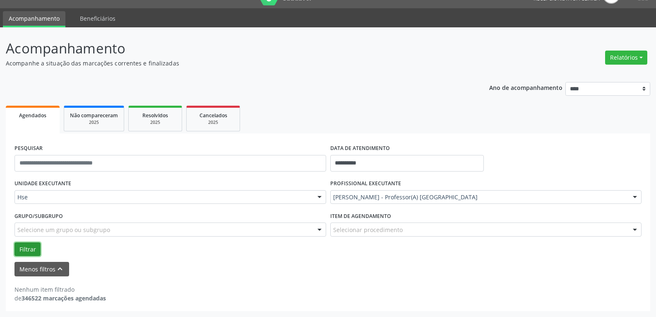
click at [33, 250] on button "Filtrar" at bounding box center [27, 249] width 26 height 14
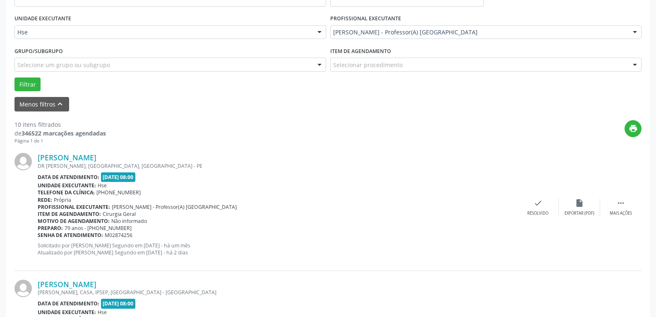
scroll to position [184, 0]
click at [624, 205] on icon "" at bounding box center [621, 202] width 9 height 9
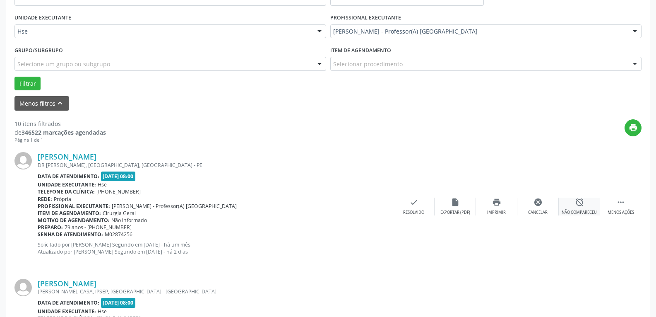
click at [579, 203] on icon "alarm_off" at bounding box center [579, 202] width 9 height 9
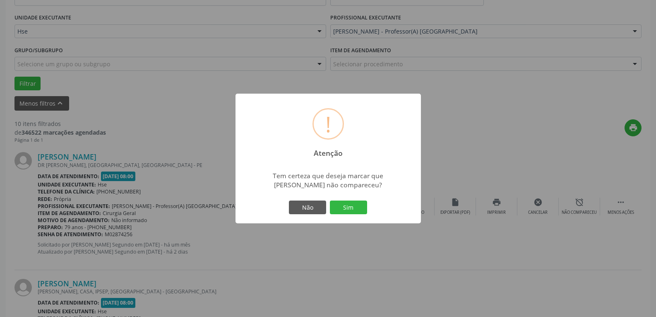
click at [336, 191] on div "Tem certeza que deseja marcar que [PERSON_NAME] não compareceu?" at bounding box center [329, 178] width 186 height 27
click at [347, 204] on button "Sim" at bounding box center [348, 207] width 37 height 14
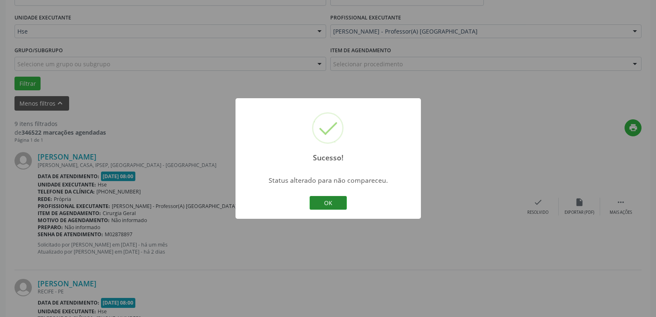
click at [328, 197] on button "OK" at bounding box center [328, 203] width 37 height 14
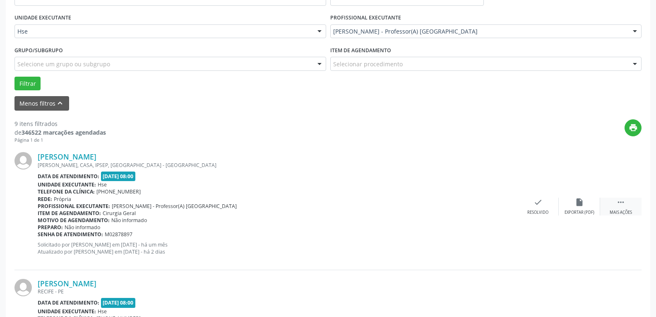
click at [625, 203] on icon "" at bounding box center [621, 202] width 9 height 9
click at [585, 203] on div "alarm_off Não compareceu" at bounding box center [579, 207] width 41 height 18
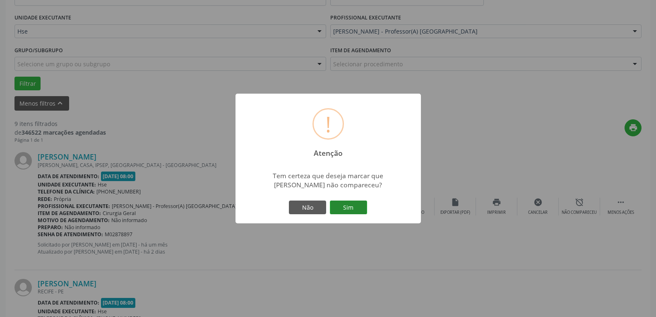
click at [346, 204] on button "Sim" at bounding box center [348, 207] width 37 height 14
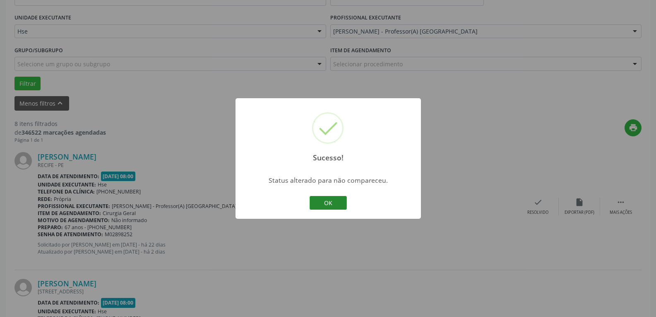
click at [324, 204] on button "OK" at bounding box center [328, 203] width 37 height 14
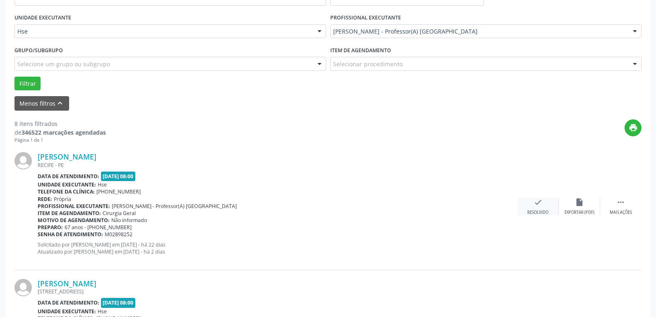
click at [538, 208] on div "check Resolvido" at bounding box center [538, 207] width 41 height 18
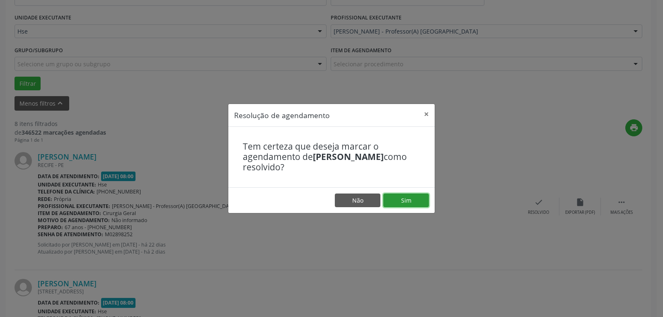
click at [419, 199] on button "Sim" at bounding box center [406, 200] width 46 height 14
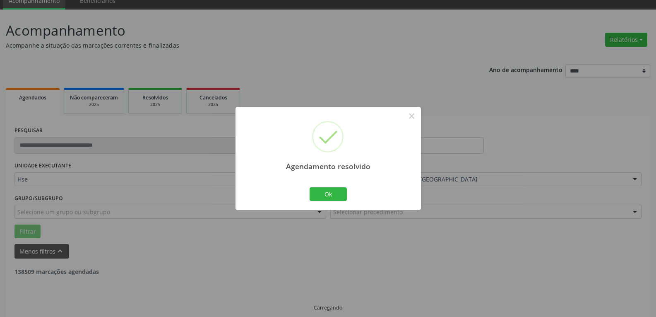
scroll to position [45, 0]
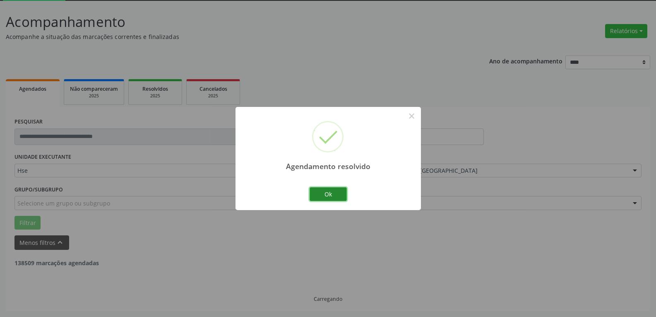
click at [334, 192] on button "Ok" at bounding box center [328, 194] width 37 height 14
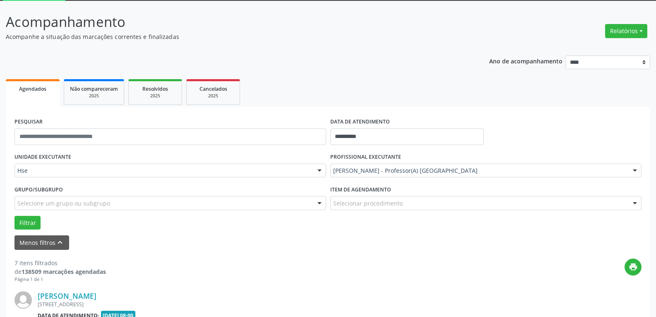
scroll to position [86, 0]
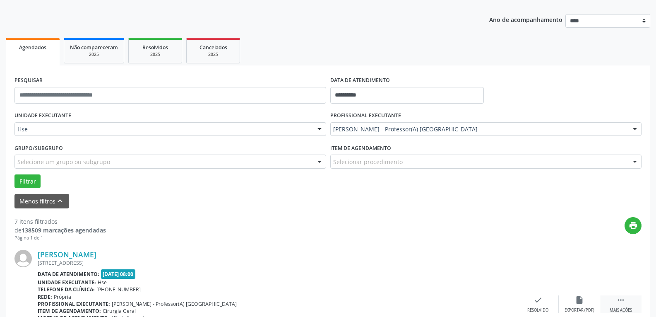
click at [623, 301] on icon "" at bounding box center [621, 299] width 9 height 9
click at [575, 297] on icon "alarm_off" at bounding box center [579, 299] width 9 height 9
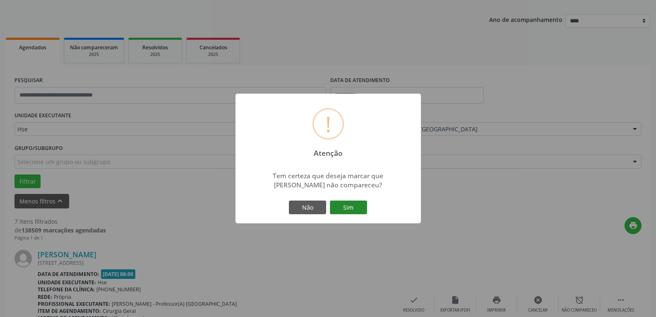
click at [360, 205] on button "Sim" at bounding box center [348, 207] width 37 height 14
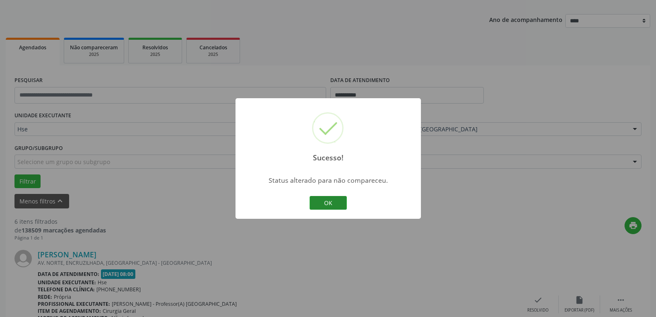
click at [318, 203] on button "OK" at bounding box center [328, 203] width 37 height 14
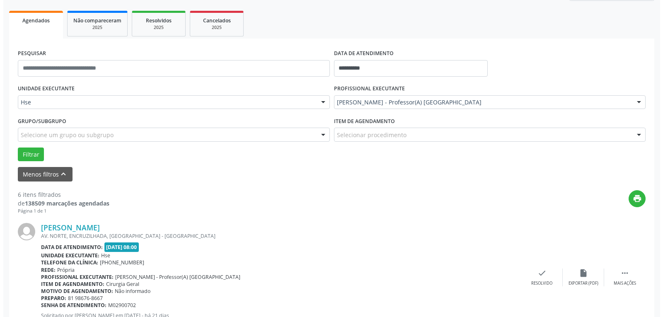
scroll to position [128, 0]
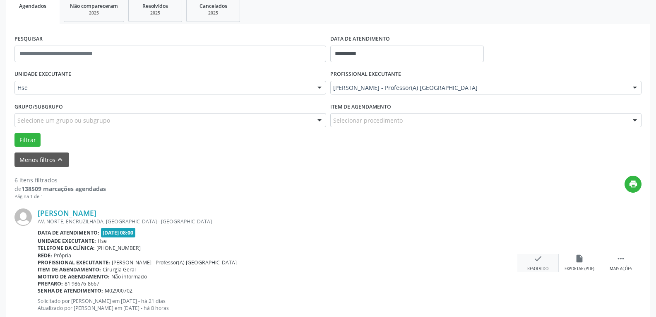
click at [542, 265] on div "check Resolvido" at bounding box center [538, 263] width 41 height 18
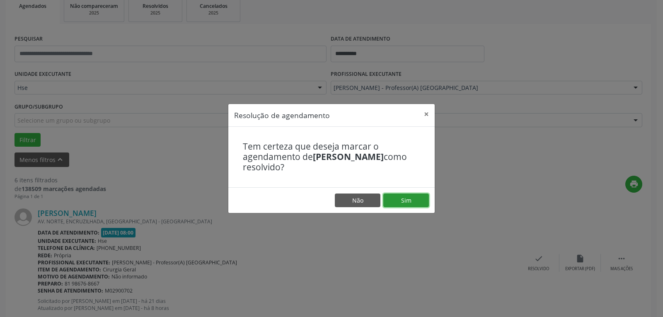
click at [414, 202] on button "Sim" at bounding box center [406, 200] width 46 height 14
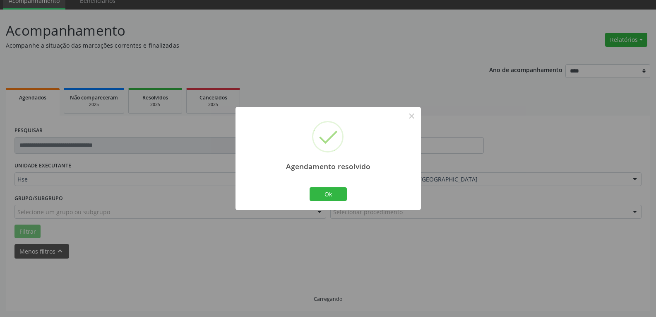
scroll to position [45, 0]
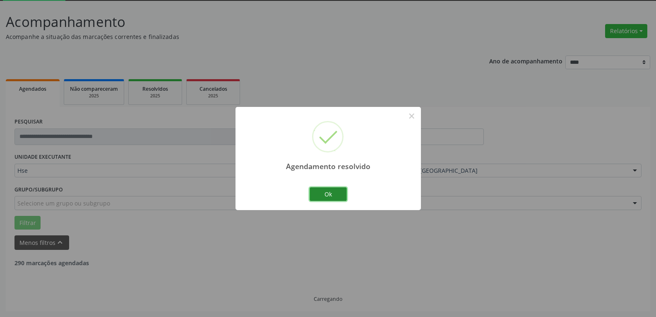
click at [318, 199] on button "Ok" at bounding box center [328, 194] width 37 height 14
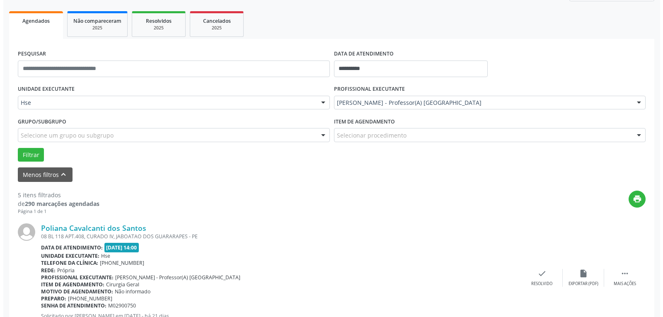
scroll to position [128, 0]
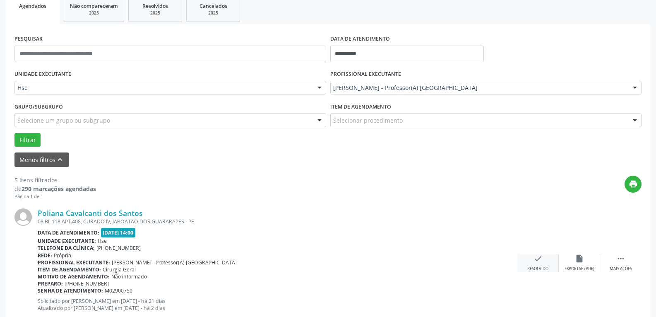
click at [543, 265] on div "check Resolvido" at bounding box center [538, 263] width 41 height 18
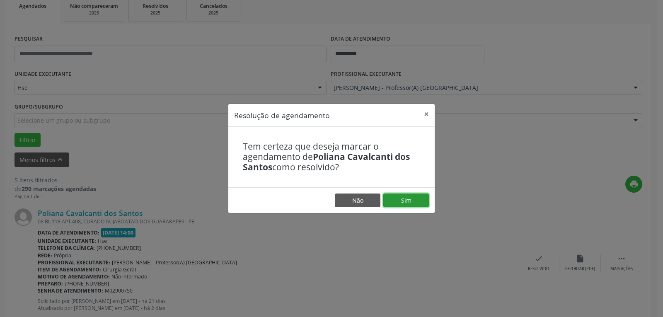
click at [416, 193] on button "Sim" at bounding box center [406, 200] width 46 height 14
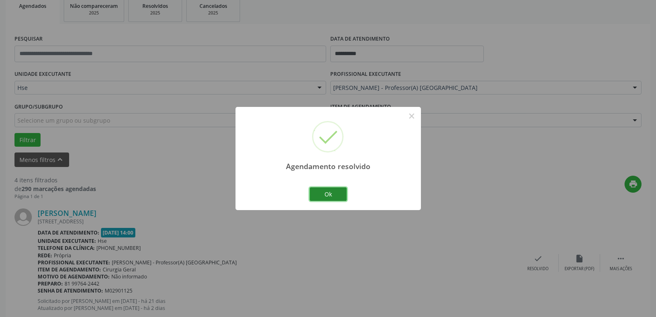
click at [331, 190] on button "Ok" at bounding box center [328, 194] width 37 height 14
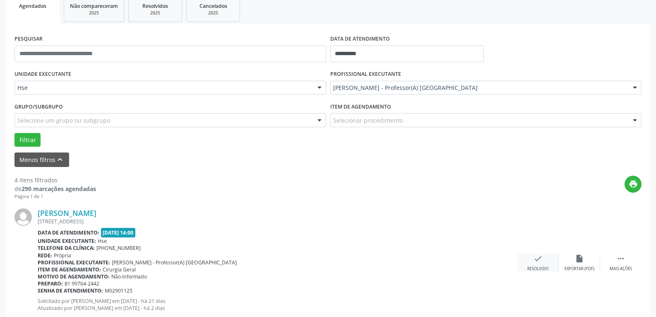
click at [540, 265] on div "check Resolvido" at bounding box center [538, 263] width 41 height 18
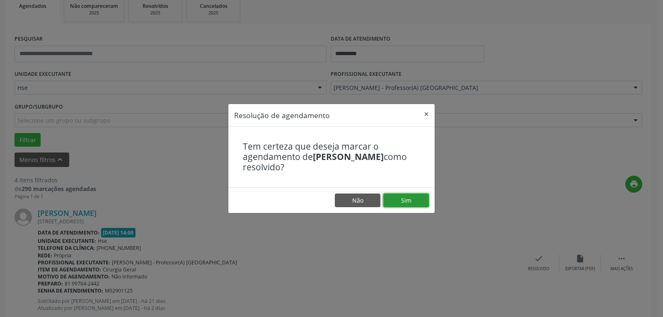
click at [412, 196] on button "Sim" at bounding box center [406, 200] width 46 height 14
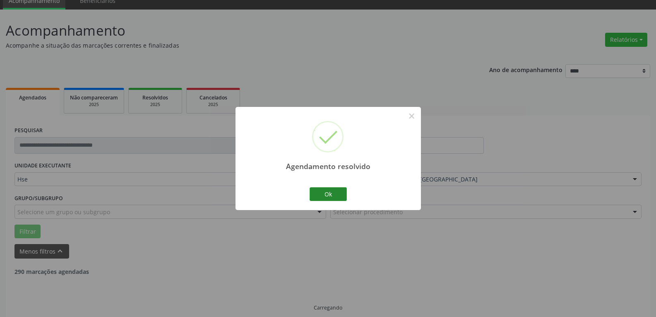
scroll to position [45, 0]
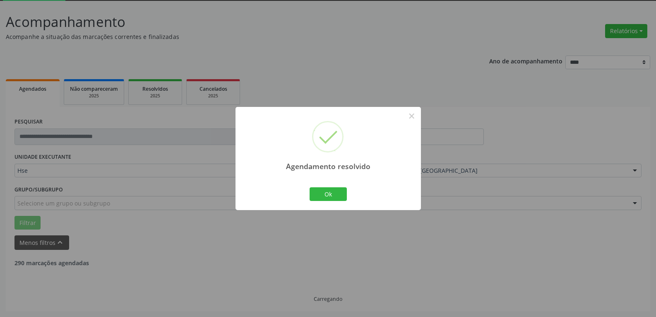
click at [328, 186] on div "Ok Cancel" at bounding box center [328, 193] width 41 height 17
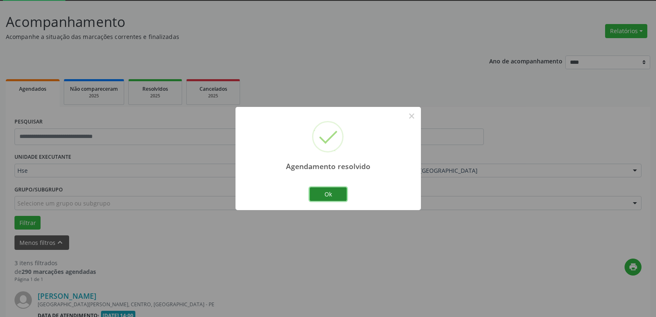
click at [328, 190] on button "Ok" at bounding box center [328, 194] width 37 height 14
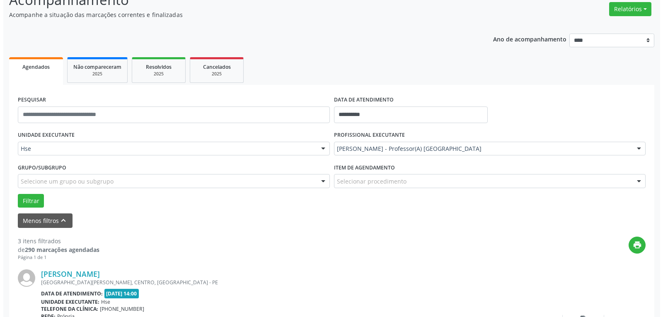
scroll to position [86, 0]
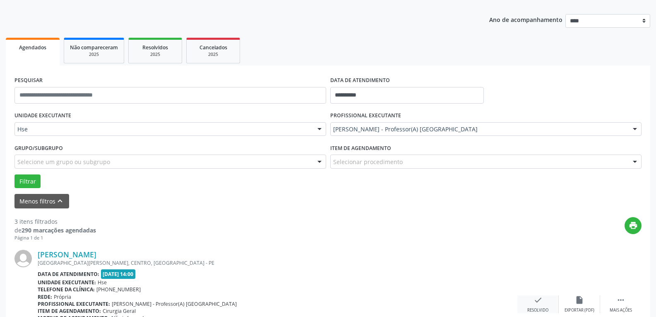
click at [532, 302] on div "check Resolvido" at bounding box center [538, 304] width 41 height 18
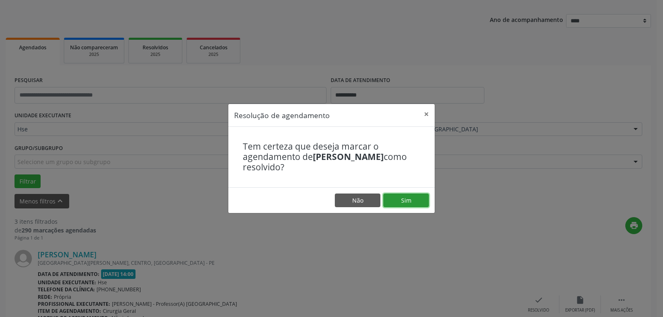
click at [420, 204] on button "Sim" at bounding box center [406, 200] width 46 height 14
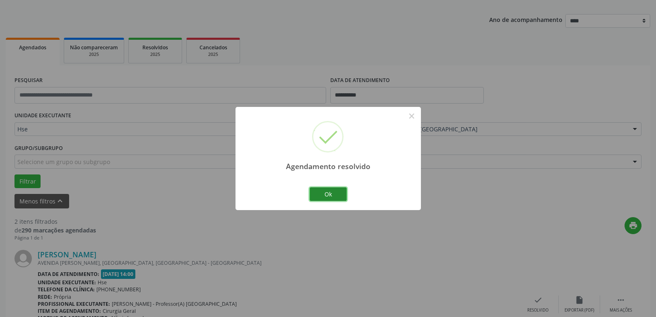
click at [327, 192] on button "Ok" at bounding box center [328, 194] width 37 height 14
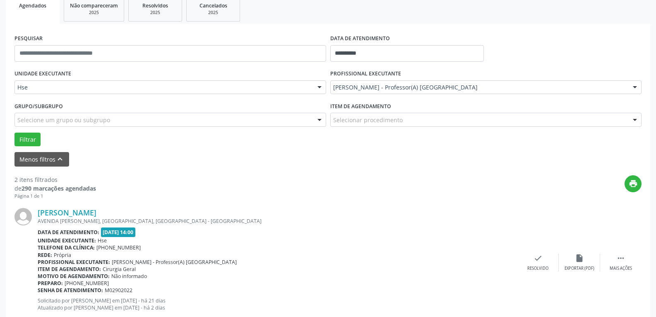
scroll to position [210, 0]
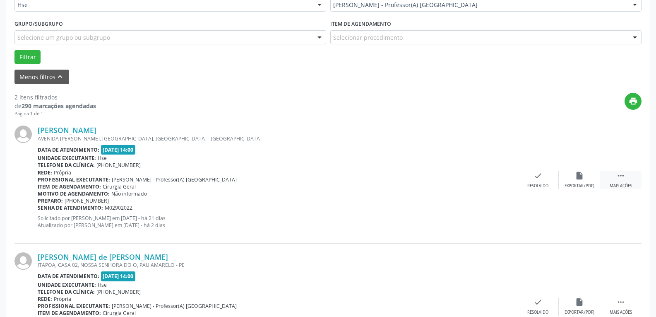
click at [627, 178] on div " Mais ações" at bounding box center [621, 180] width 41 height 18
click at [565, 176] on div "alarm_off Não compareceu" at bounding box center [579, 180] width 41 height 18
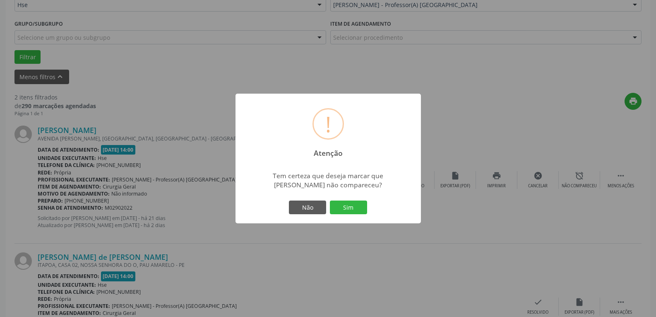
drag, startPoint x: 360, startPoint y: 210, endPoint x: 437, endPoint y: 216, distance: 76.9
click at [360, 210] on button "Sim" at bounding box center [348, 207] width 37 height 14
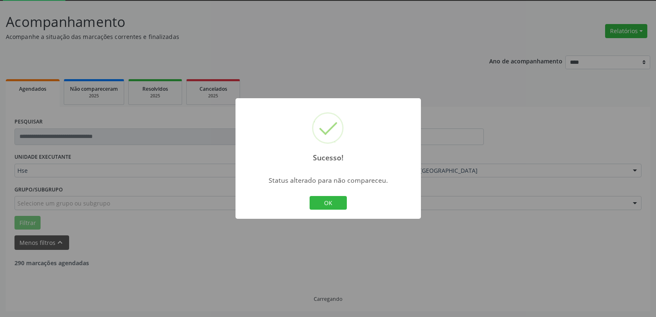
scroll to position [151, 0]
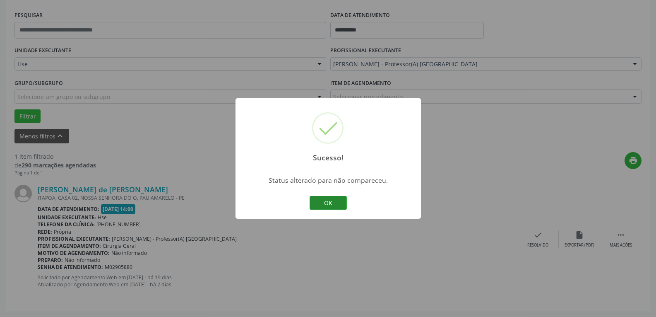
click at [332, 204] on button "OK" at bounding box center [328, 203] width 37 height 14
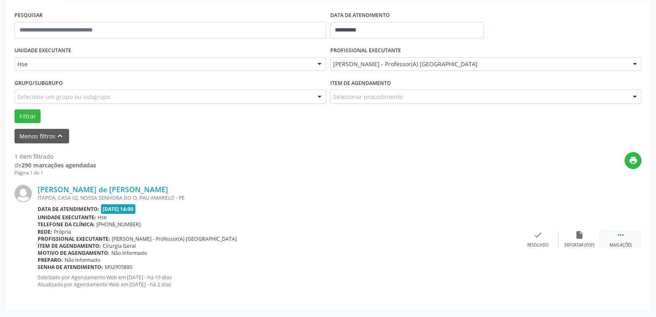
click at [627, 241] on div " Mais ações" at bounding box center [621, 239] width 41 height 18
click at [570, 237] on div "alarm_off Não compareceu" at bounding box center [579, 239] width 41 height 18
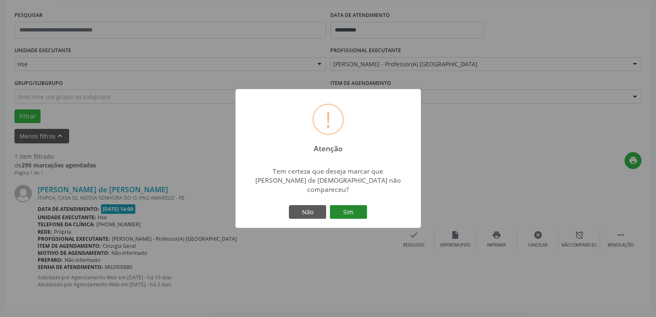
click at [358, 210] on button "Sim" at bounding box center [348, 212] width 37 height 14
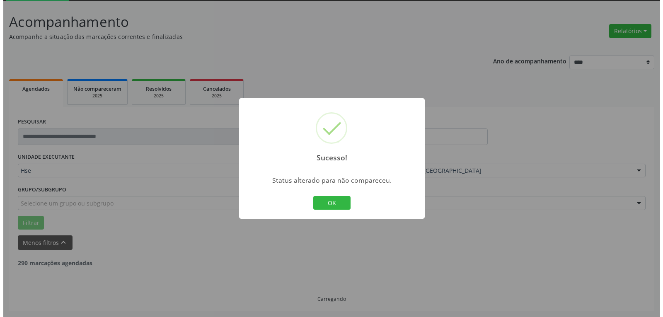
scroll to position [18, 0]
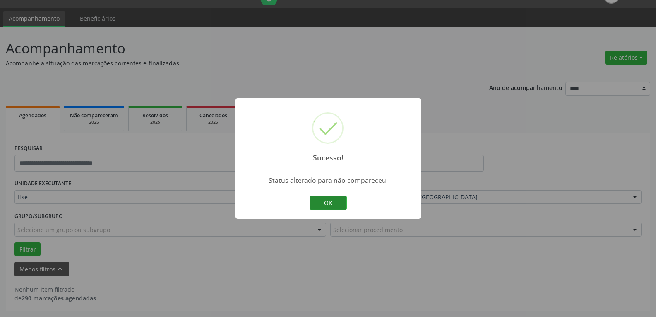
click at [327, 204] on button "OK" at bounding box center [328, 203] width 37 height 14
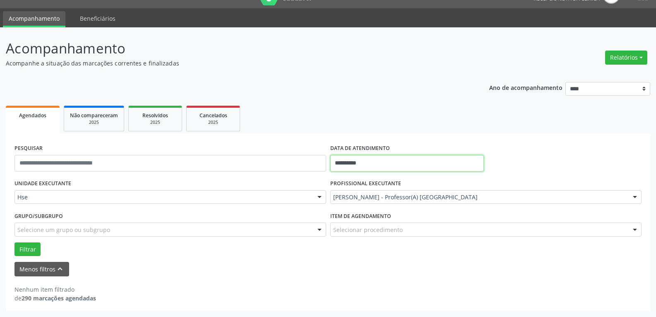
click at [386, 168] on input "**********" at bounding box center [408, 163] width 154 height 17
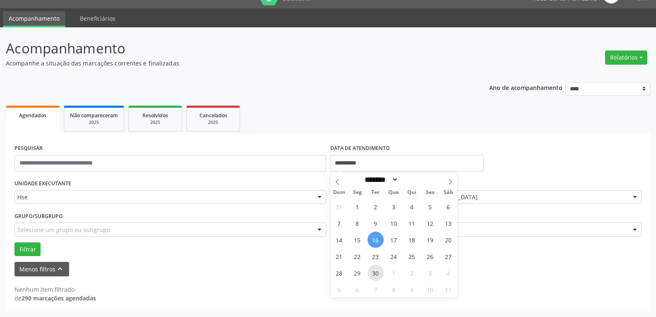
click at [373, 271] on span "30" at bounding box center [376, 273] width 16 height 16
type input "**********"
click at [373, 271] on span "30" at bounding box center [376, 273] width 16 height 16
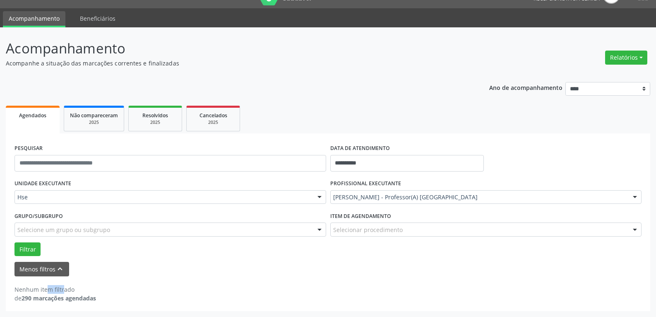
click at [373, 271] on div "Menos filtros keyboard_arrow_up" at bounding box center [328, 269] width 632 height 14
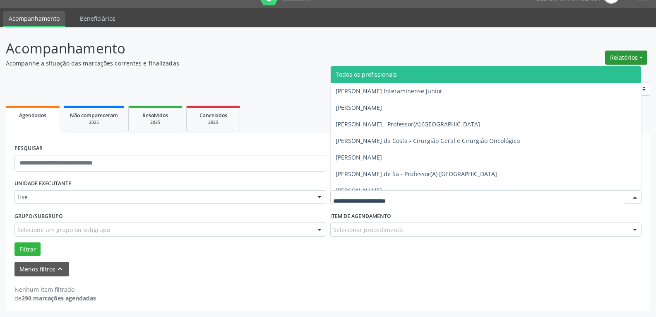
click at [631, 58] on button "Relatórios" at bounding box center [627, 58] width 42 height 14
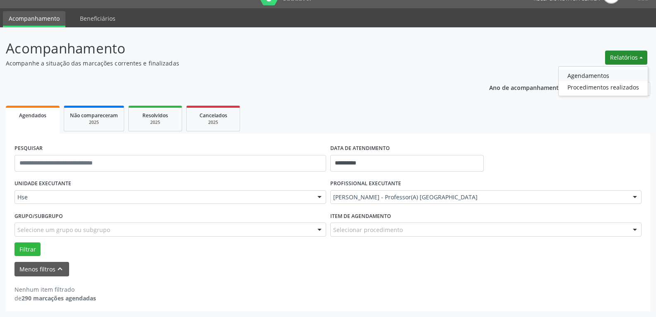
click at [605, 72] on link "Agendamentos" at bounding box center [603, 76] width 89 height 12
select select "*"
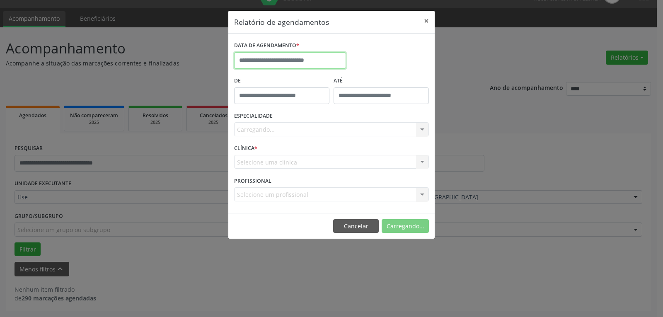
click at [314, 60] on input "text" at bounding box center [290, 60] width 112 height 17
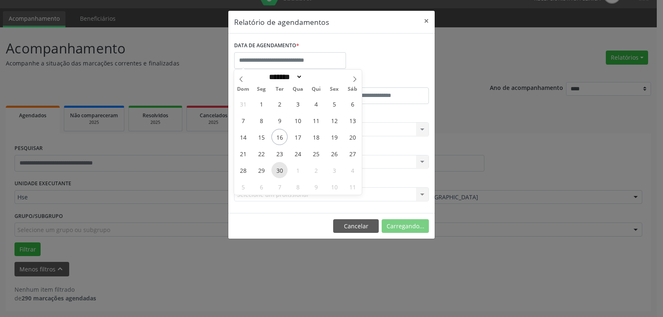
click at [278, 171] on span "30" at bounding box center [279, 170] width 16 height 16
type input "**********"
click at [278, 171] on span "30" at bounding box center [279, 170] width 16 height 16
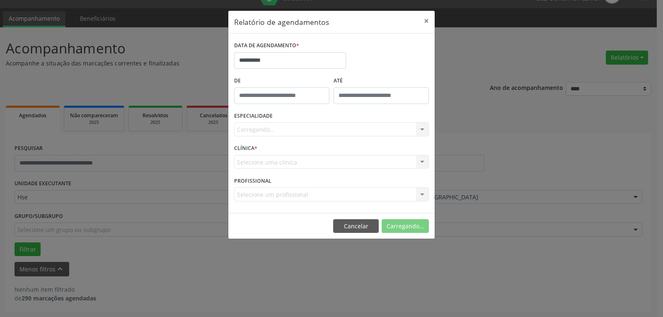
click at [274, 126] on div "Carregando... Todas as especialidades Alergologia Angiologia Arritmologia Cardi…" at bounding box center [331, 129] width 195 height 14
drag, startPoint x: 261, startPoint y: 104, endPoint x: 243, endPoint y: 113, distance: 20.0
click at [256, 104] on div "De" at bounding box center [281, 92] width 99 height 35
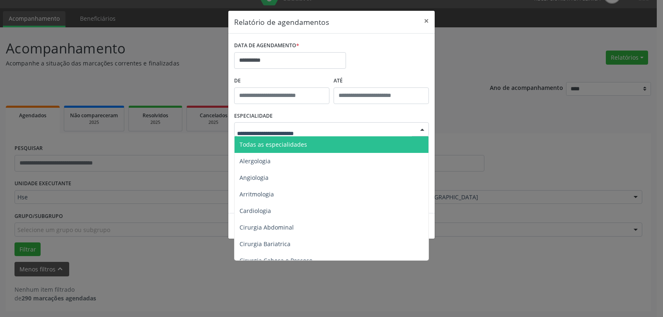
drag, startPoint x: 258, startPoint y: 133, endPoint x: 320, endPoint y: 151, distance: 64.6
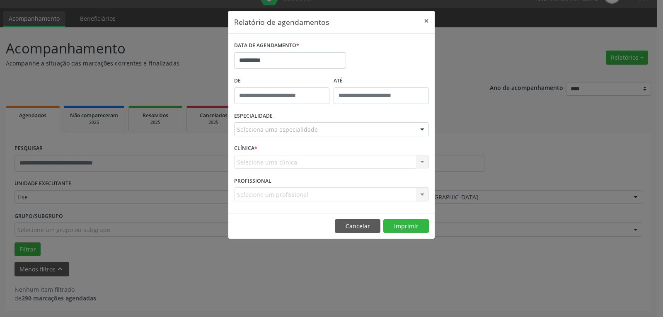
click at [523, 140] on div "**********" at bounding box center [331, 158] width 663 height 317
click at [412, 222] on button "Imprimir" at bounding box center [406, 226] width 46 height 14
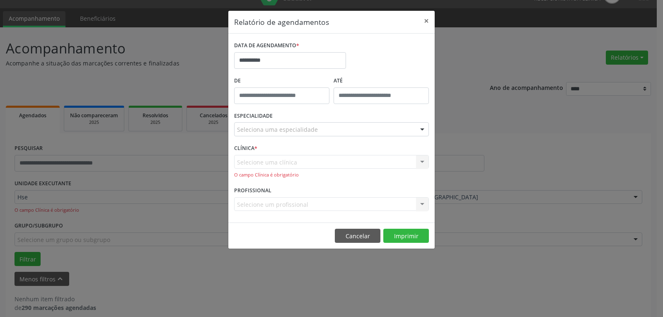
click at [366, 162] on div "Selecione uma clínica Hse Nenhum resultado encontrado para: " " Não há nenhuma …" at bounding box center [331, 167] width 195 height 24
click at [309, 168] on div "Selecione uma clínica Hse Nenhum resultado encontrado para: " " Não há nenhuma …" at bounding box center [331, 167] width 195 height 24
click at [317, 160] on div "Selecione uma clínica Hse Nenhum resultado encontrado para: " " Não há nenhuma …" at bounding box center [331, 167] width 195 height 24
click at [348, 157] on div "Selecione uma clínica Hse Nenhum resultado encontrado para: " " Não há nenhuma …" at bounding box center [331, 167] width 195 height 24
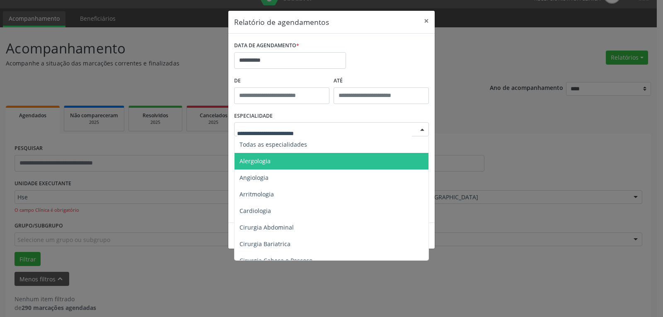
click at [410, 134] on div at bounding box center [331, 129] width 195 height 14
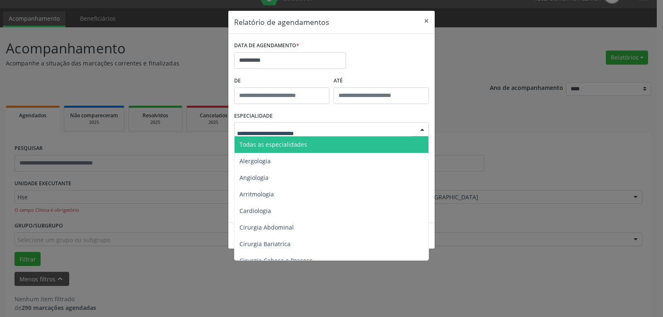
click at [380, 125] on div at bounding box center [331, 129] width 195 height 14
click at [418, 134] on div at bounding box center [422, 130] width 12 height 14
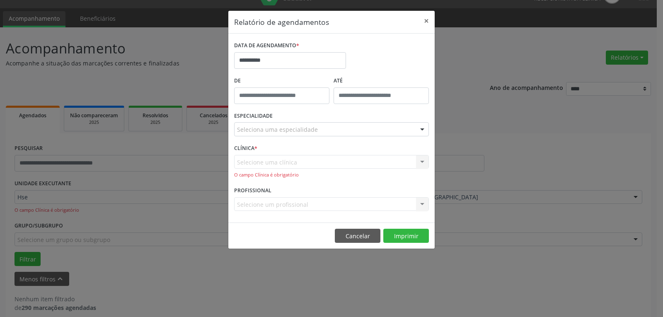
click at [492, 78] on div "**********" at bounding box center [331, 158] width 663 height 317
click at [293, 166] on div "Selecione uma clínica Hse Nenhum resultado encontrado para: " " Não há nenhuma …" at bounding box center [331, 167] width 195 height 24
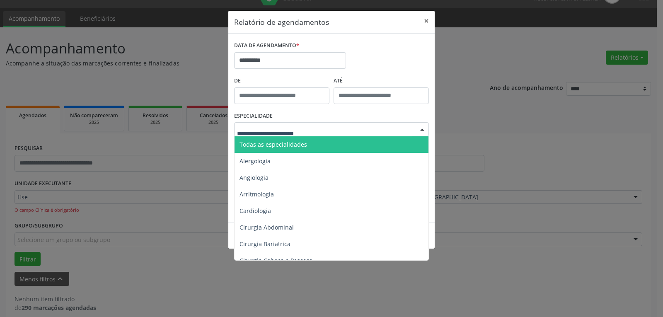
click at [283, 141] on span "Todas as especialidades" at bounding box center [273, 144] width 68 height 8
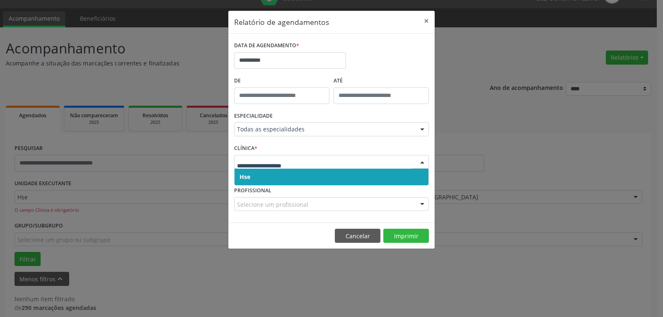
click at [299, 176] on span "Hse" at bounding box center [331, 177] width 194 height 17
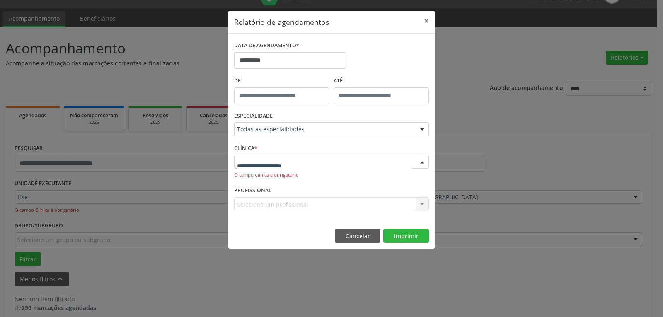
click at [300, 159] on div at bounding box center [331, 162] width 195 height 14
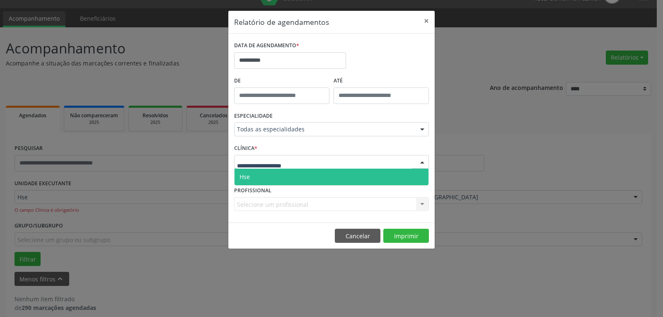
click at [267, 176] on span "Hse" at bounding box center [331, 177] width 194 height 17
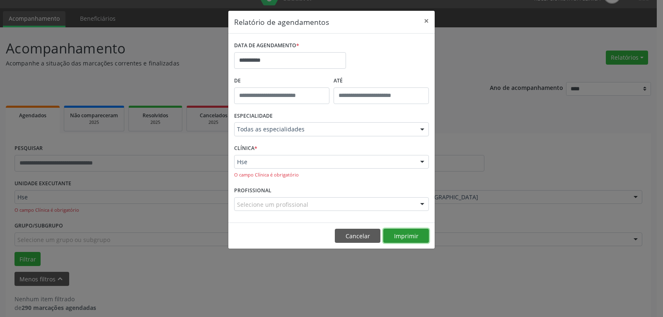
click at [399, 235] on button "Imprimir" at bounding box center [406, 236] width 46 height 14
